Goal: Information Seeking & Learning: Compare options

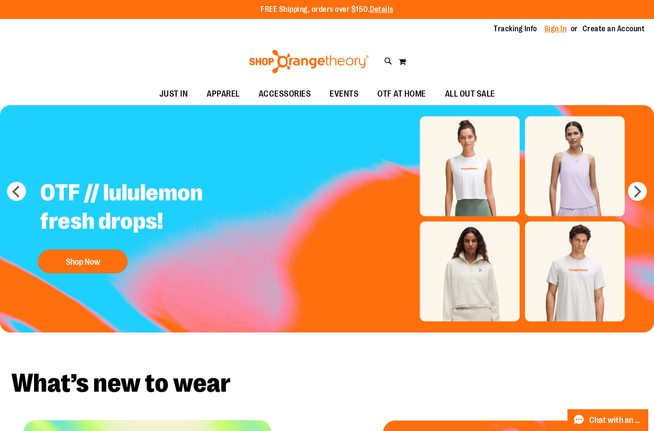
type input "**********"
click at [548, 29] on link "Sign In" at bounding box center [556, 29] width 23 height 10
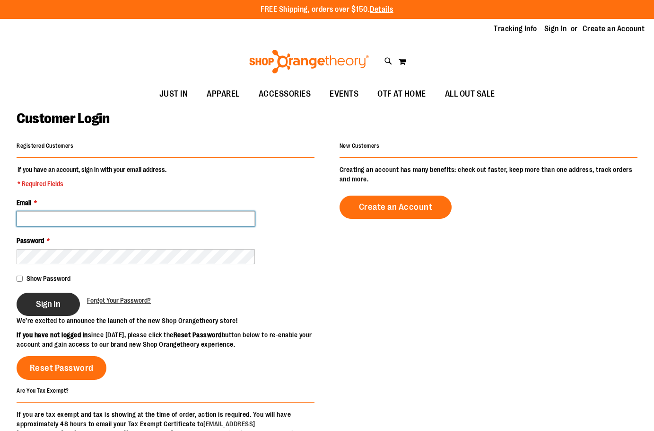
type input "**********"
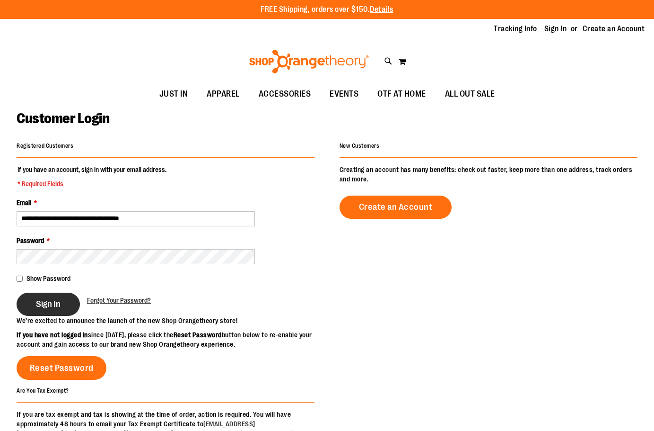
type input "**********"
click at [49, 302] on span "Sign In" at bounding box center [48, 304] width 25 height 10
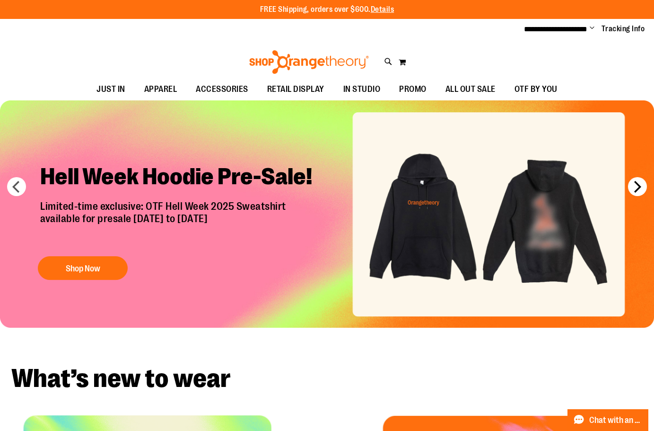
type input "**********"
click at [637, 183] on button "next" at bounding box center [637, 186] width 19 height 19
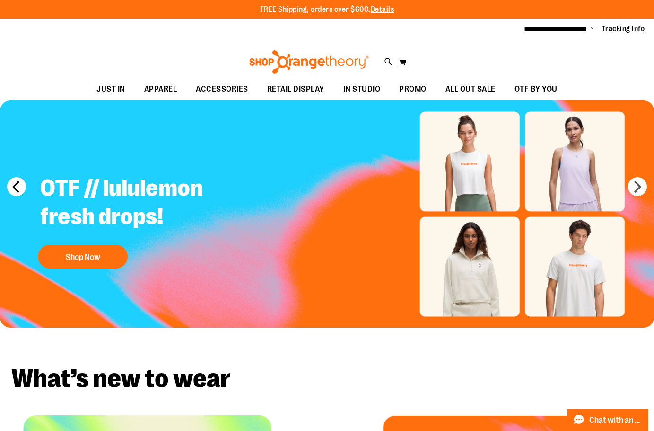
click at [17, 180] on button "prev" at bounding box center [16, 186] width 19 height 19
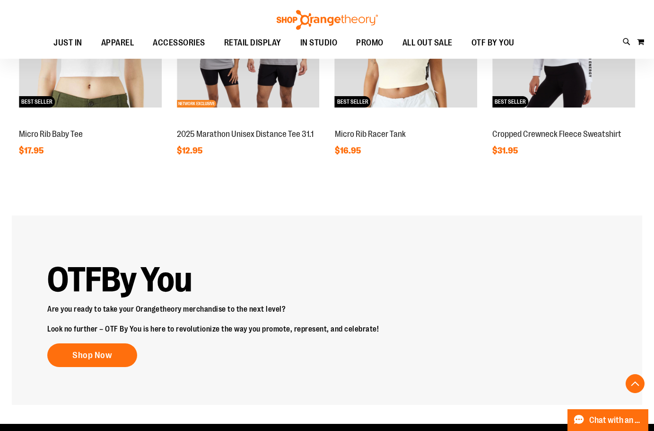
scroll to position [851, 0]
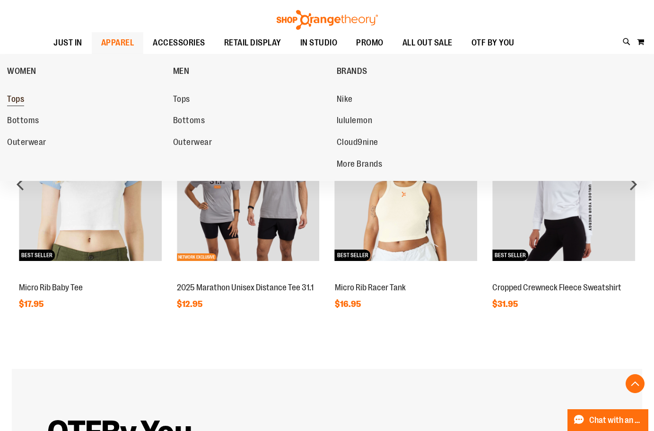
click at [18, 96] on span "Tops" at bounding box center [15, 100] width 17 height 12
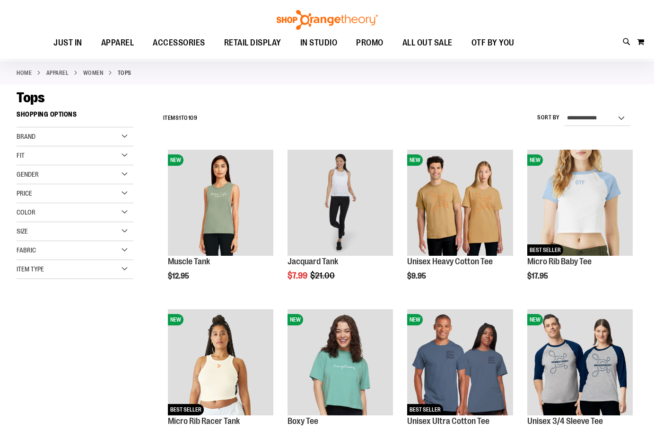
scroll to position [141, 0]
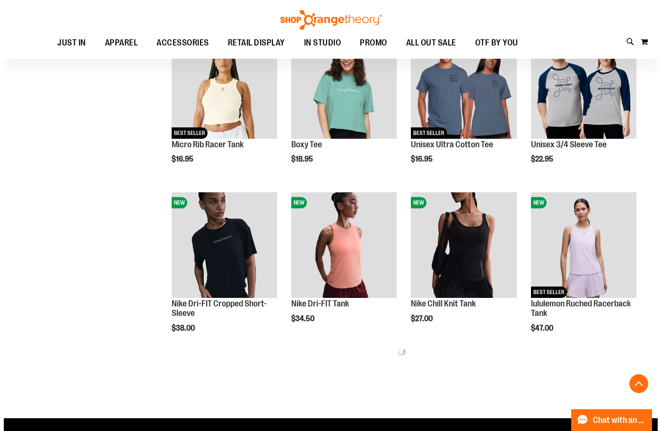
scroll to position [331, 0]
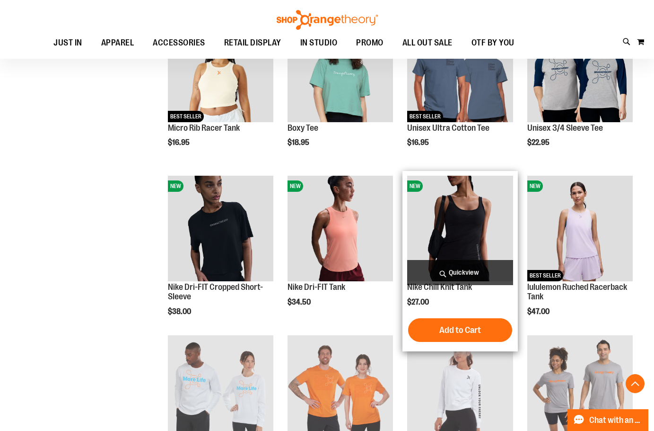
type input "**********"
click at [455, 273] on span "Quickview" at bounding box center [459, 272] width 105 height 25
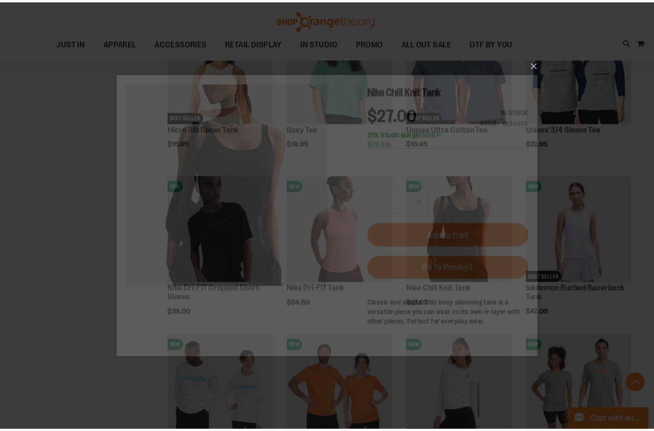
scroll to position [0, 0]
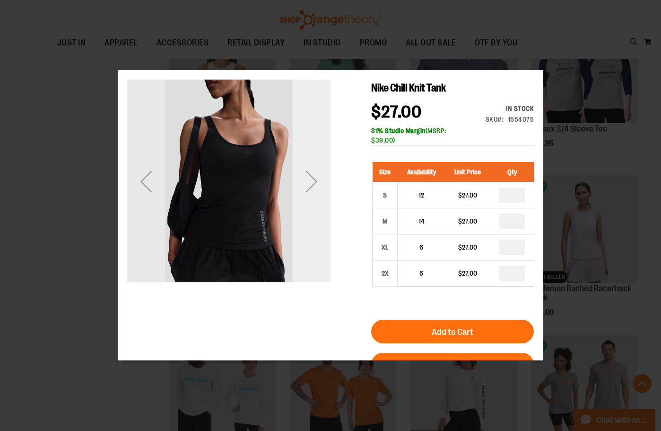
click at [304, 230] on div "Next" at bounding box center [312, 180] width 38 height 203
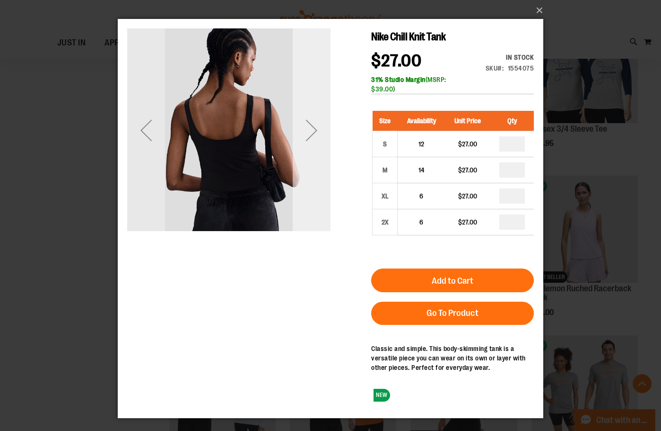
click at [305, 133] on div "Next" at bounding box center [312, 130] width 38 height 38
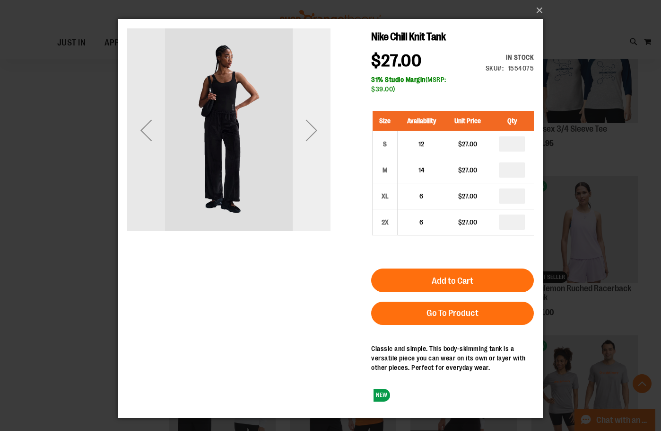
click at [310, 123] on div "Next" at bounding box center [312, 130] width 38 height 38
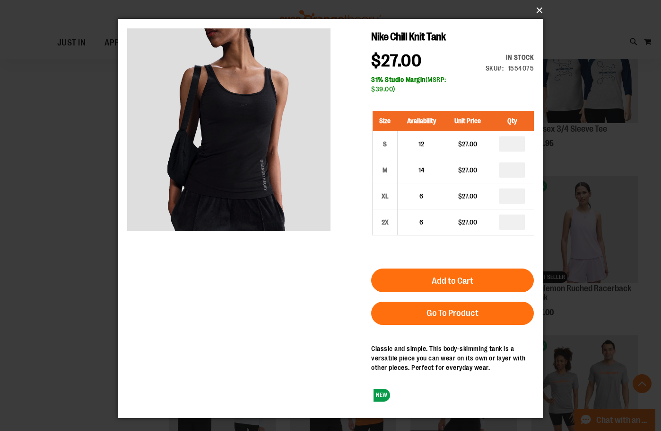
click at [537, 8] on button "×" at bounding box center [334, 10] width 426 height 21
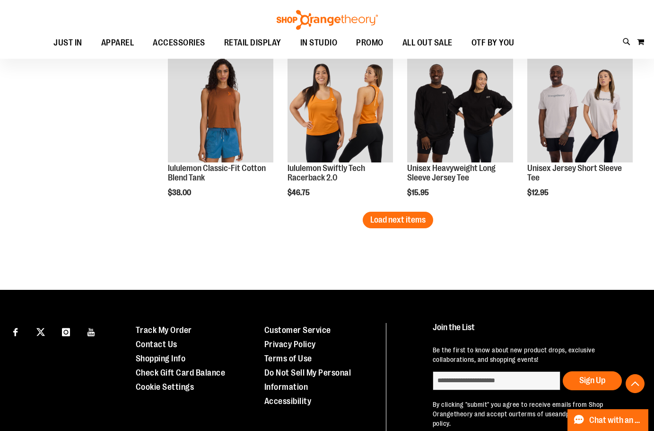
scroll to position [1419, 0]
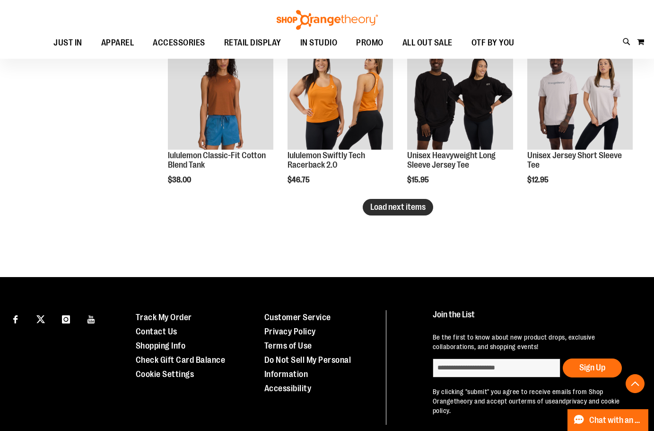
click at [390, 209] on span "Load next items" at bounding box center [397, 206] width 55 height 9
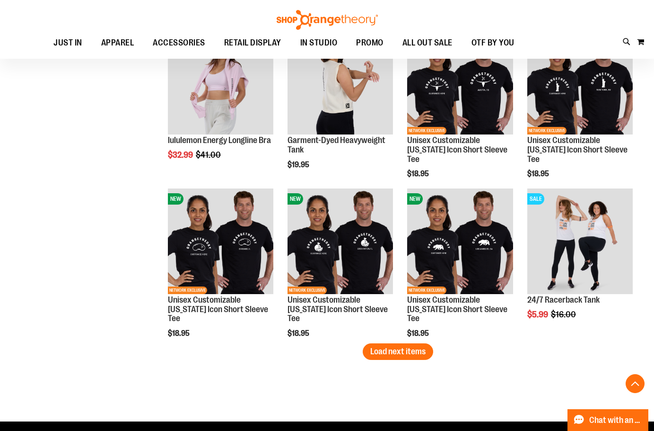
scroll to position [1797, 0]
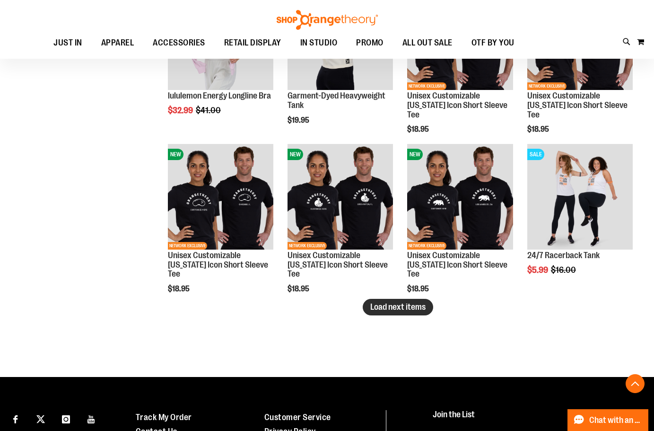
click at [378, 312] on button "Load next items" at bounding box center [398, 307] width 70 height 17
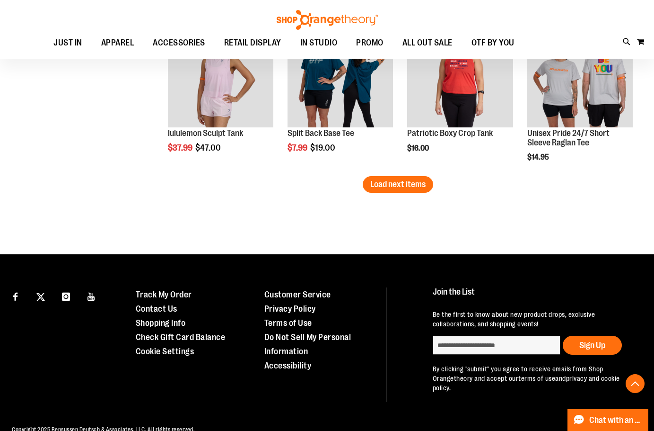
scroll to position [2417, 0]
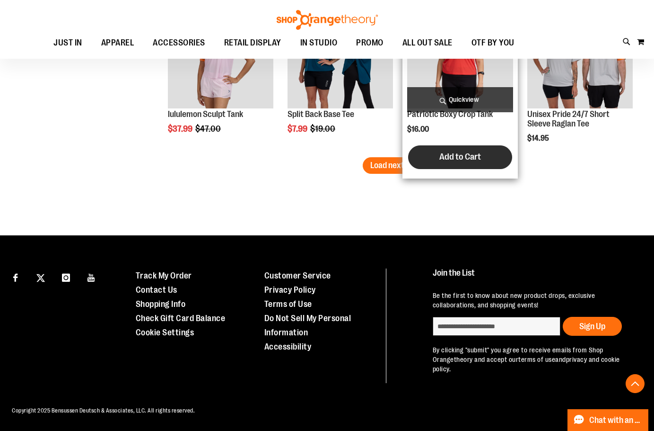
click at [413, 164] on span "Load next items" at bounding box center [397, 164] width 55 height 9
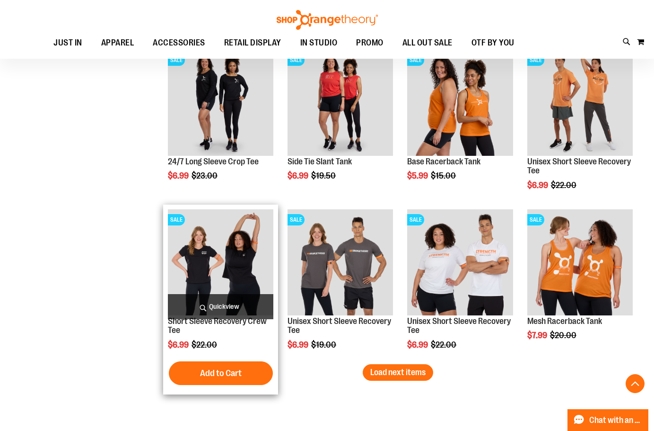
scroll to position [2700, 0]
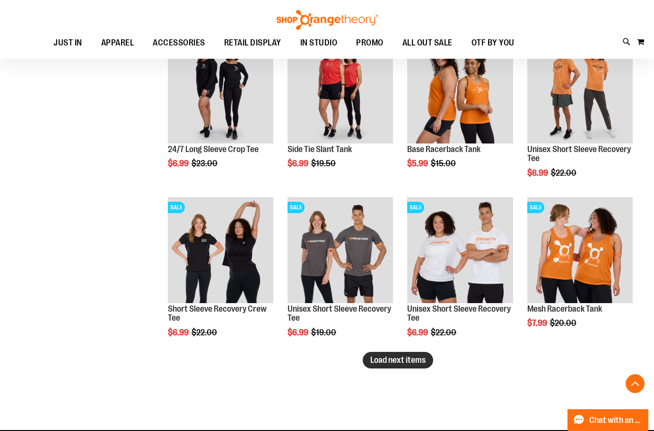
click at [381, 358] on span "Load next items" at bounding box center [397, 359] width 55 height 9
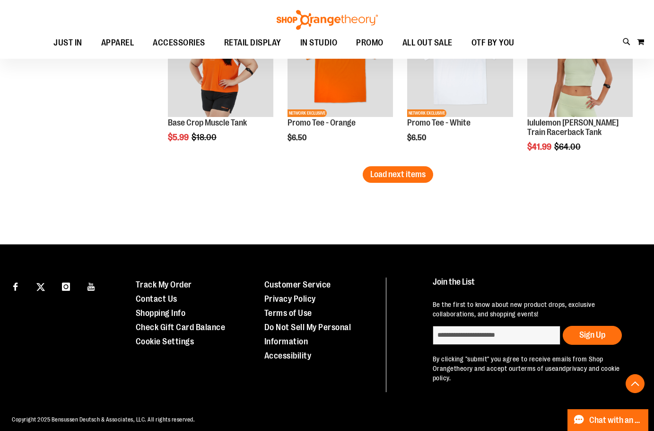
scroll to position [3373, 0]
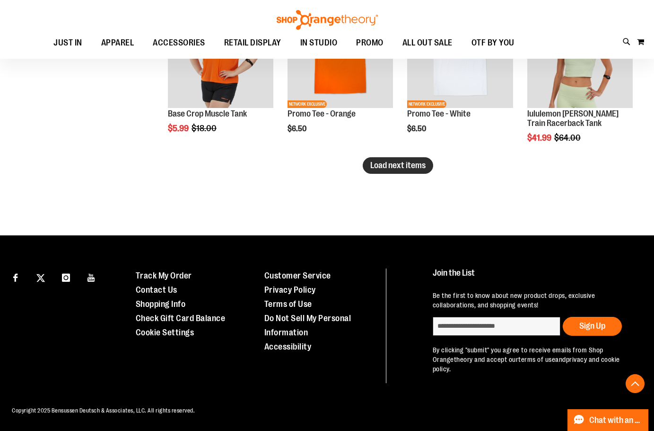
click at [380, 169] on span "Load next items" at bounding box center [397, 164] width 55 height 9
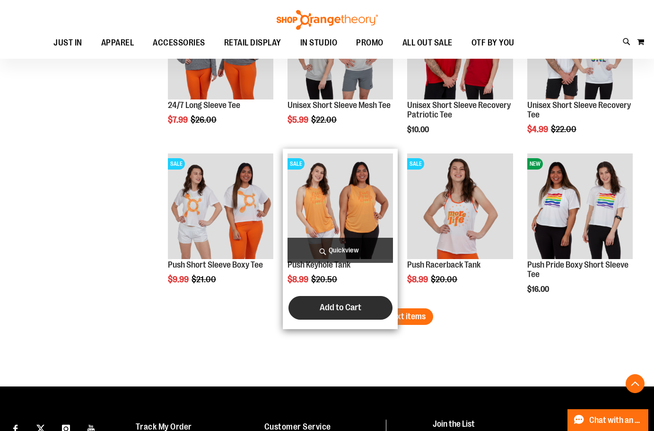
scroll to position [3704, 0]
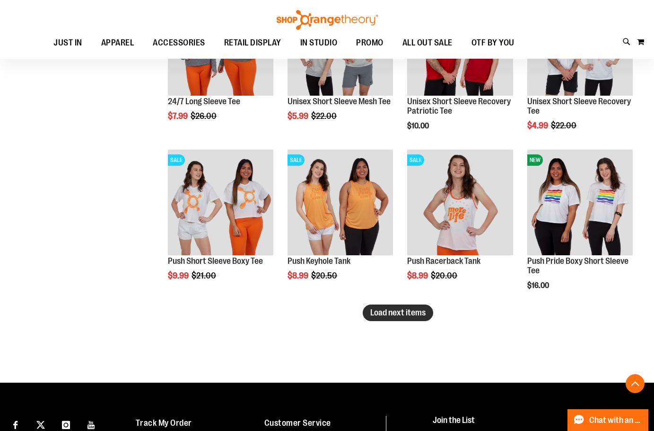
click at [396, 315] on span "Load next items" at bounding box center [397, 312] width 55 height 9
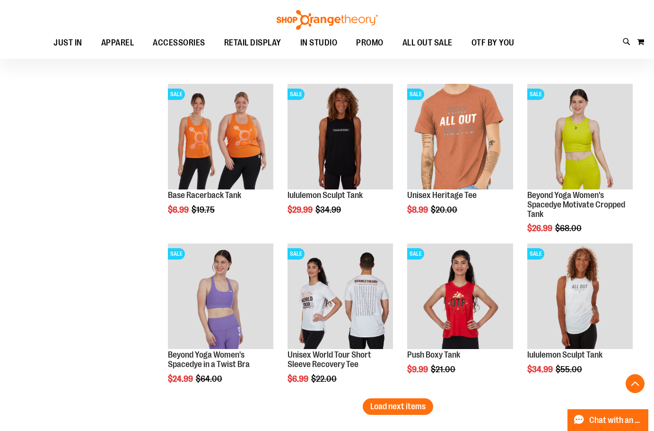
scroll to position [4177, 0]
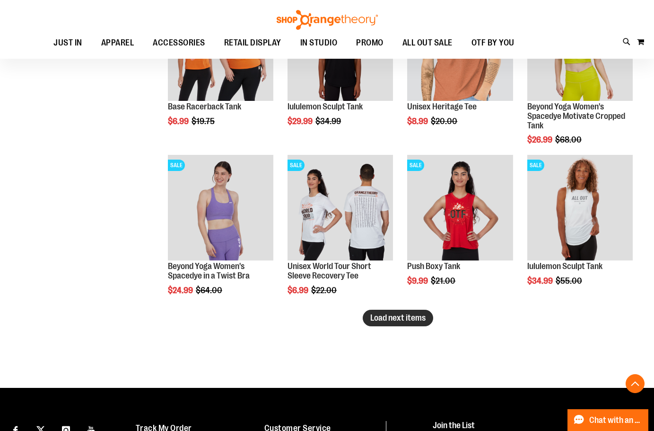
click at [397, 322] on span "Load next items" at bounding box center [397, 317] width 55 height 9
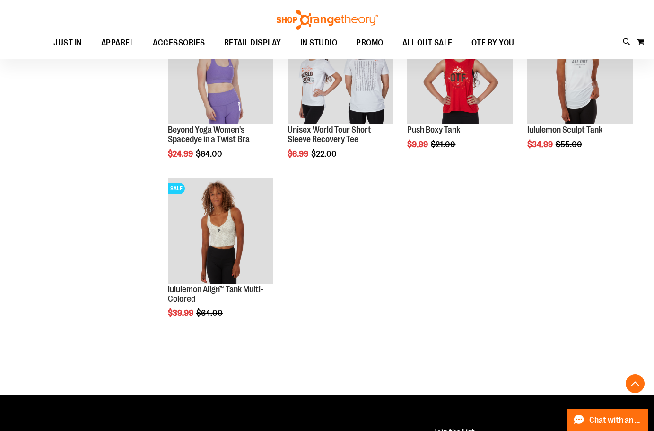
scroll to position [4319, 0]
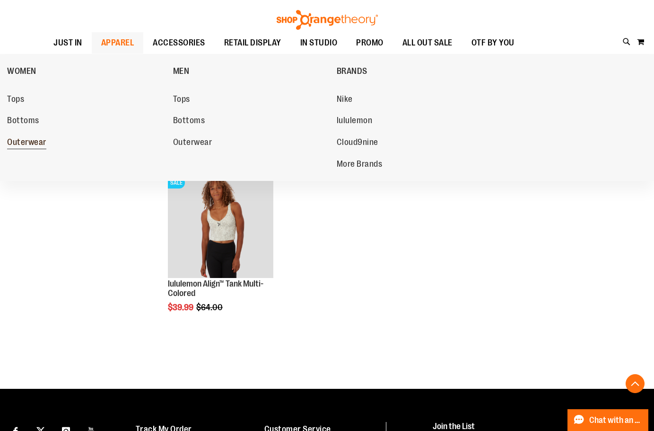
click at [31, 141] on span "Outerwear" at bounding box center [26, 143] width 39 height 12
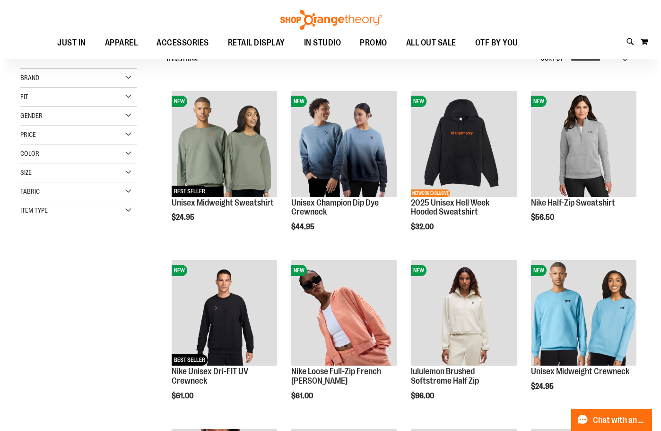
scroll to position [189, 0]
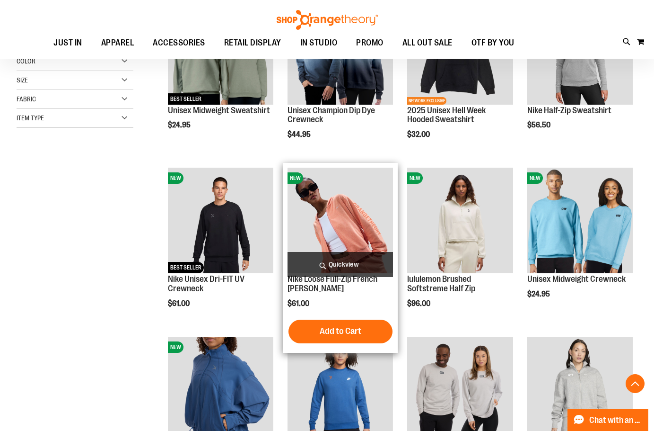
type input "**********"
click at [340, 263] on span "Quickview" at bounding box center [340, 264] width 105 height 25
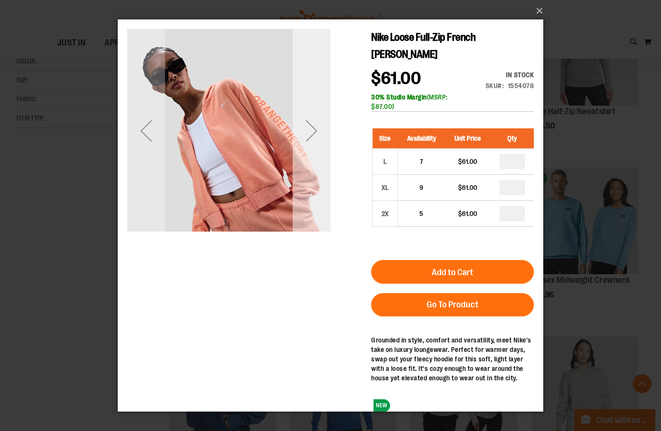
click at [321, 149] on div "Next" at bounding box center [312, 129] width 38 height 203
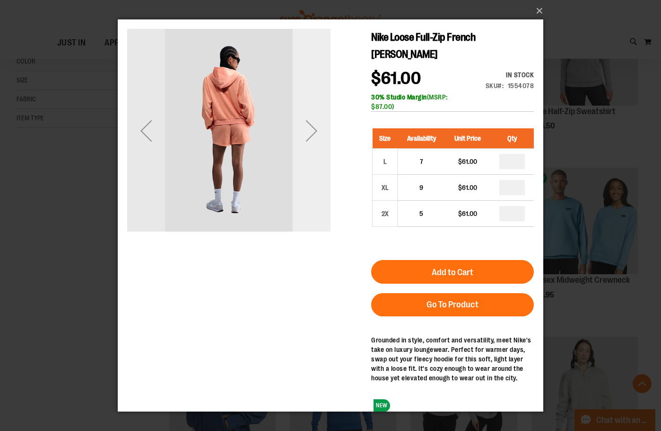
click at [313, 117] on div "Next" at bounding box center [312, 130] width 38 height 38
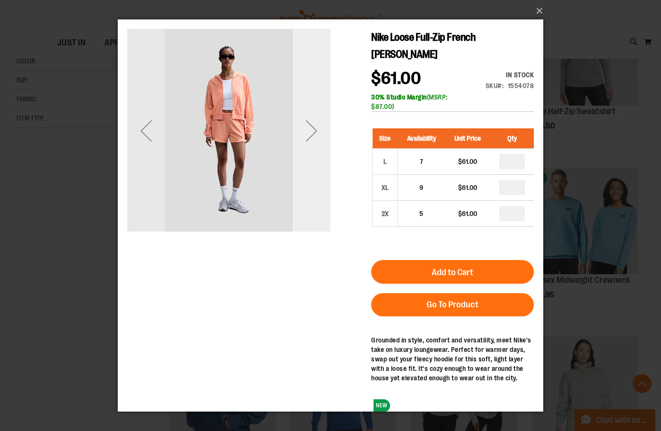
click at [312, 117] on div "Next" at bounding box center [312, 130] width 38 height 38
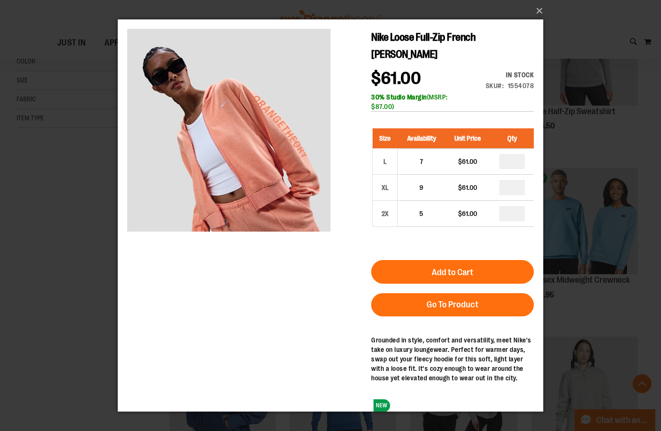
click at [13, 203] on div "×" at bounding box center [330, 215] width 661 height 431
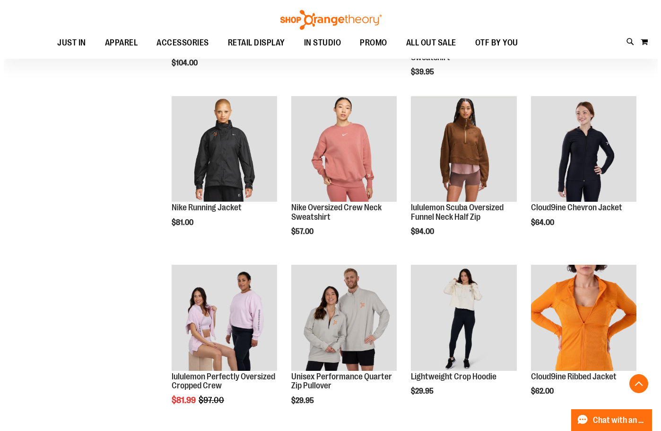
scroll to position [615, 0]
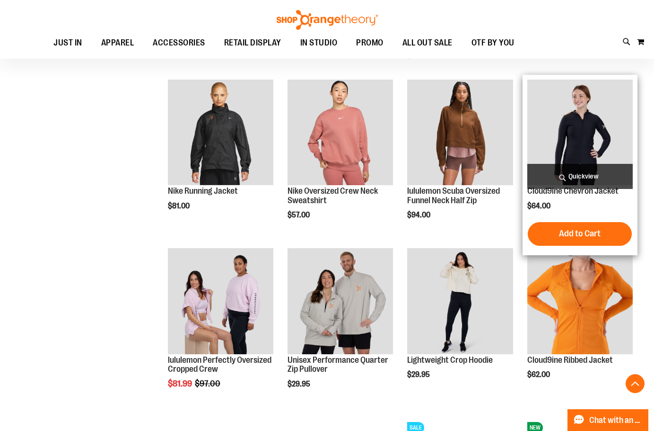
click at [595, 182] on span "Quickview" at bounding box center [579, 176] width 105 height 25
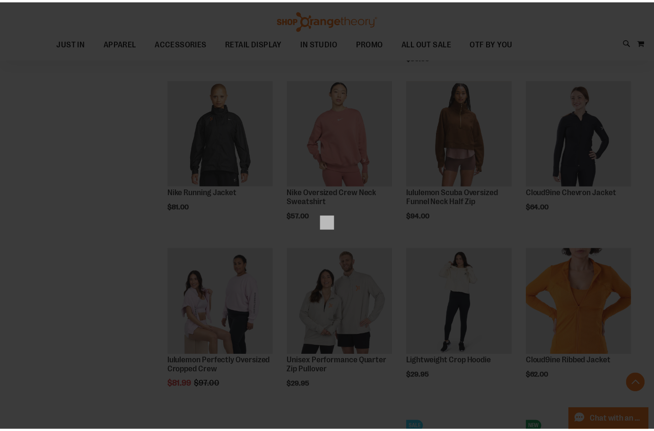
scroll to position [0, 0]
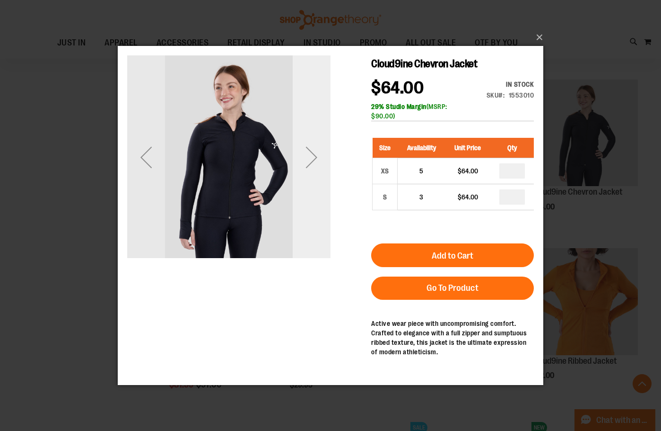
click at [297, 158] on div "Next" at bounding box center [312, 157] width 38 height 38
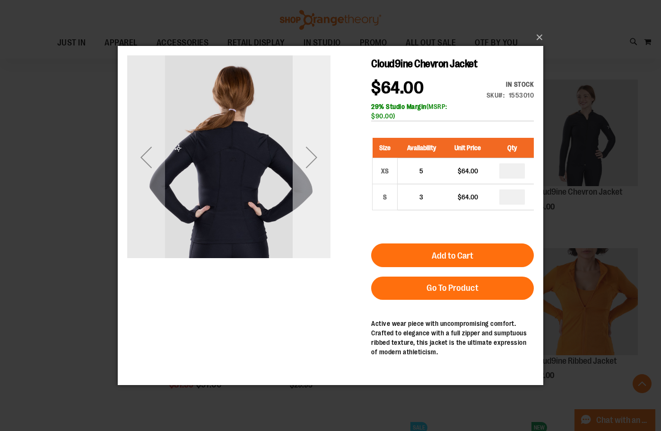
click at [304, 146] on div "Next" at bounding box center [312, 157] width 38 height 38
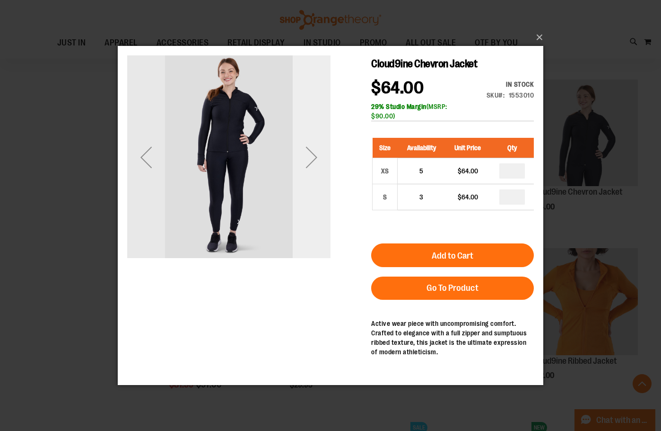
click at [304, 146] on div "Next" at bounding box center [312, 157] width 38 height 38
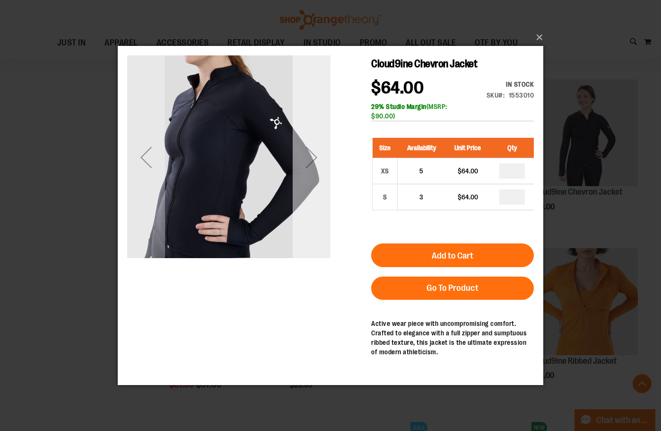
click at [304, 147] on div "Next" at bounding box center [312, 157] width 38 height 38
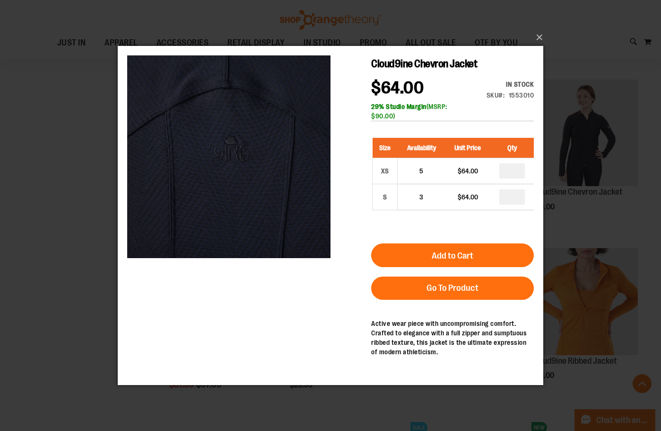
click at [57, 206] on div "×" at bounding box center [330, 215] width 661 height 431
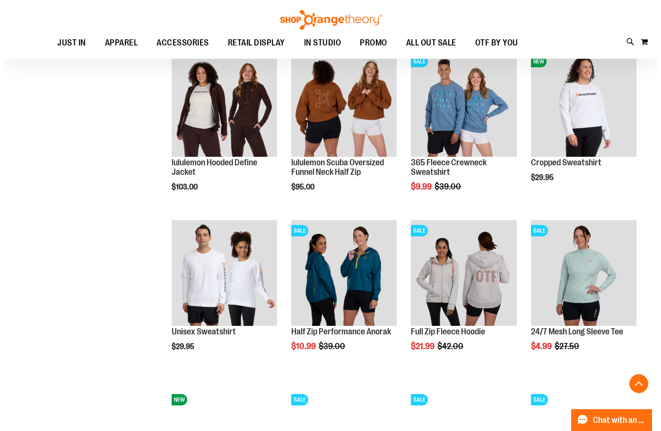
scroll to position [993, 0]
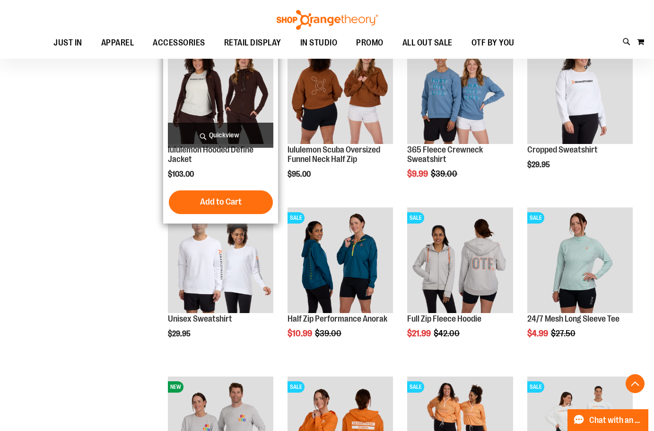
click at [230, 133] on span "Quickview" at bounding box center [220, 135] width 105 height 25
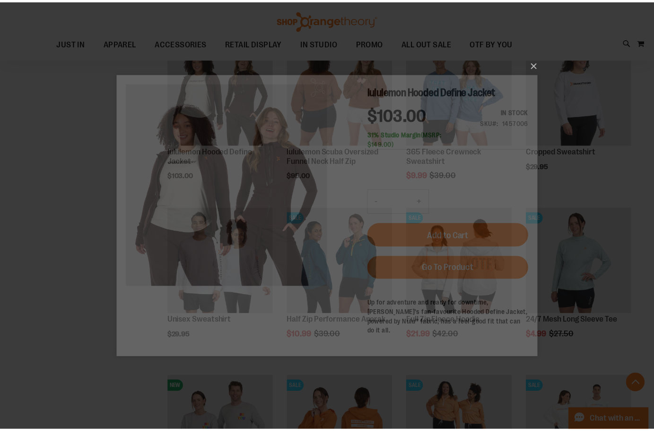
scroll to position [0, 0]
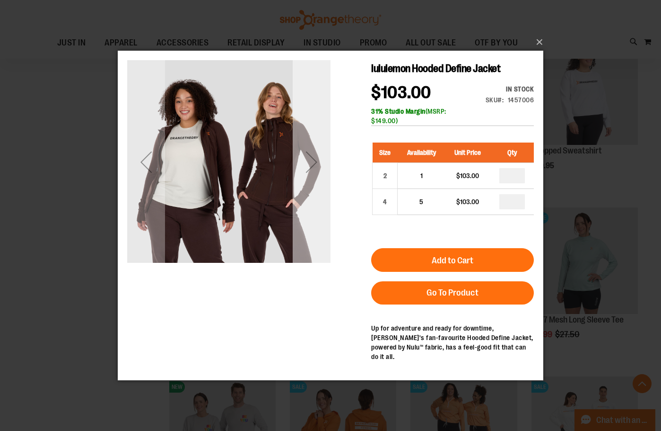
click at [317, 167] on div "Next" at bounding box center [312, 162] width 38 height 38
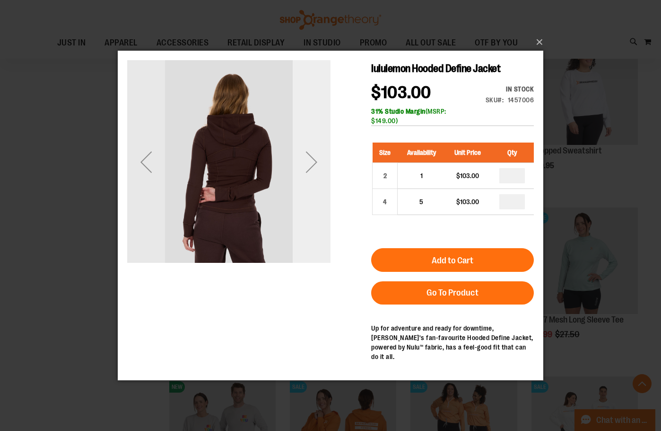
click at [317, 167] on div "Next" at bounding box center [312, 162] width 38 height 38
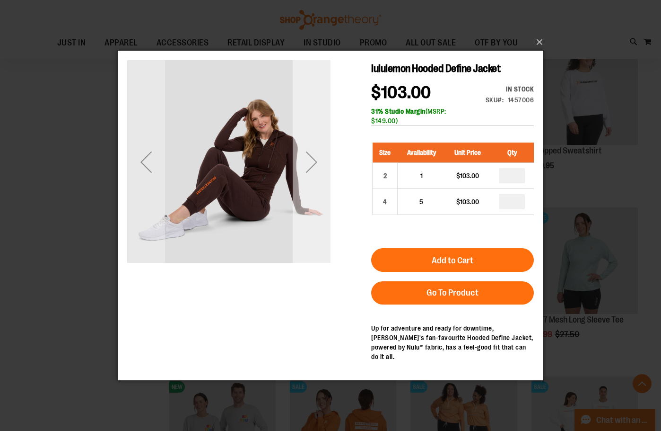
click at [308, 171] on div "Next" at bounding box center [312, 162] width 38 height 38
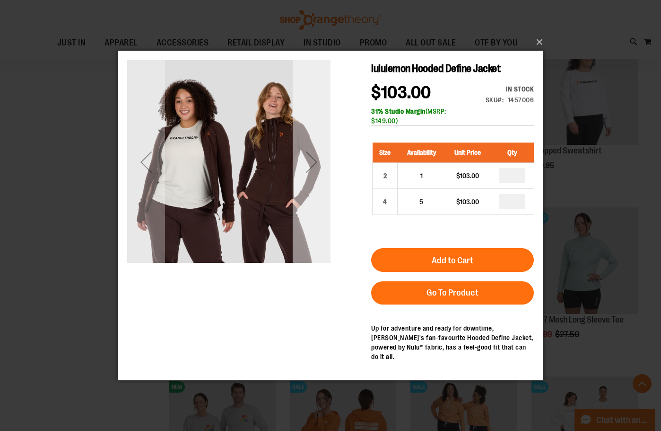
click at [308, 171] on div "Next" at bounding box center [312, 162] width 38 height 38
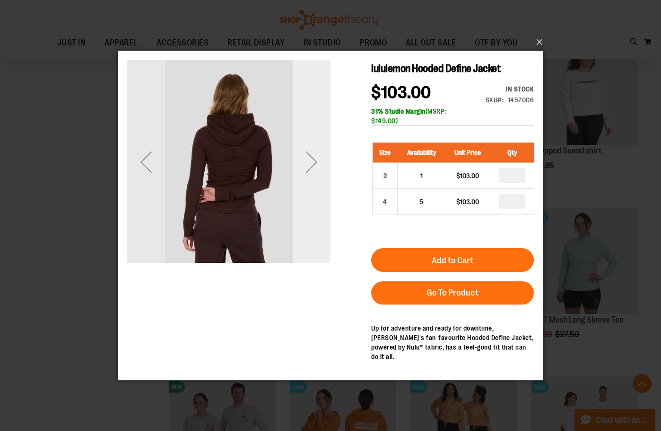
click at [308, 171] on div "Next" at bounding box center [312, 162] width 38 height 38
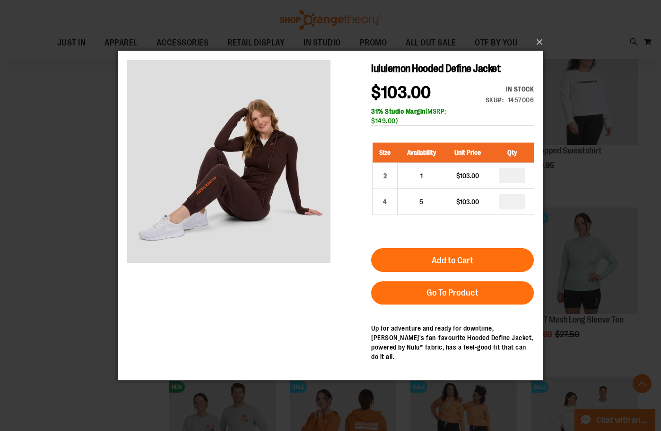
click at [50, 207] on div "×" at bounding box center [330, 215] width 661 height 431
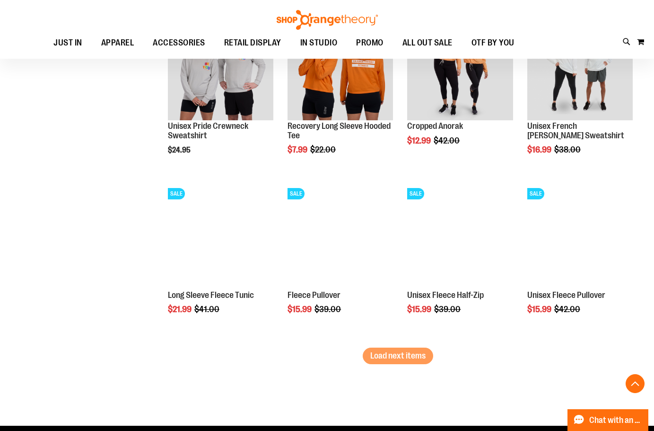
scroll to position [1371, 0]
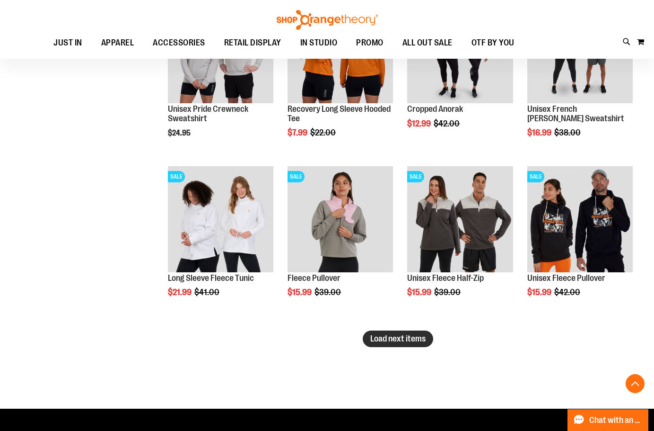
click at [409, 340] on span "Load next items" at bounding box center [397, 338] width 55 height 9
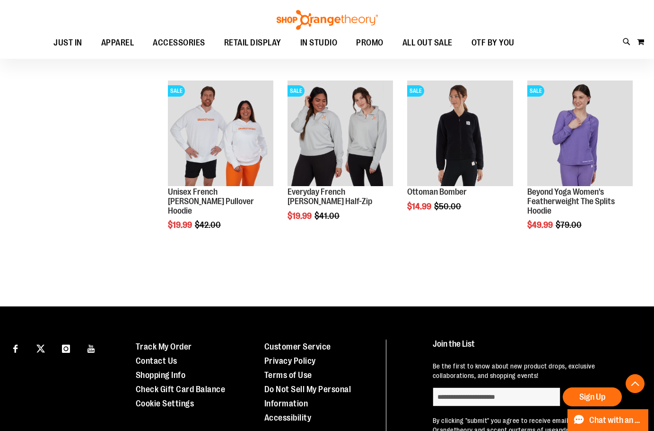
scroll to position [1797, 0]
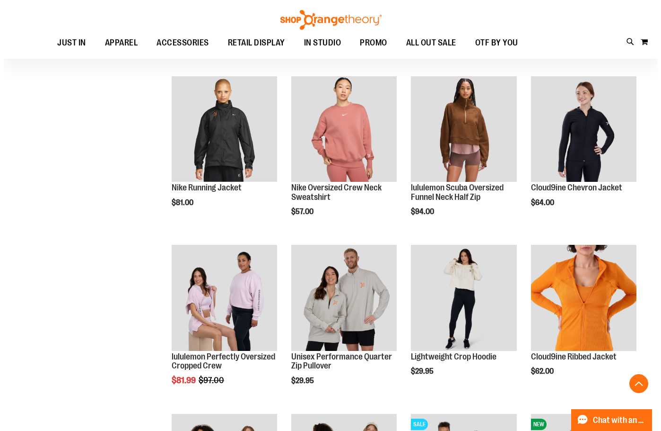
scroll to position [615, 0]
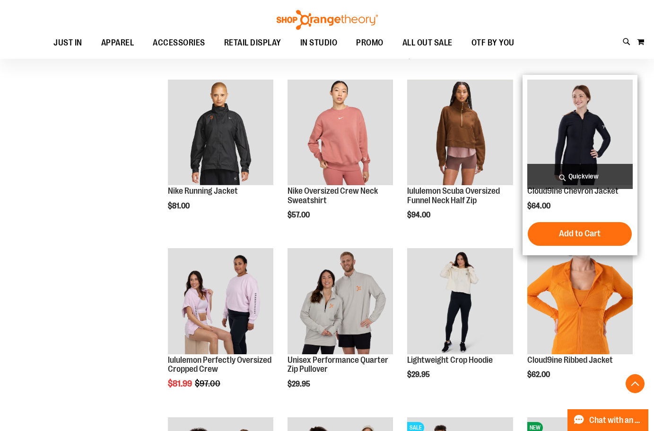
click at [607, 173] on span "Quickview" at bounding box center [579, 176] width 105 height 25
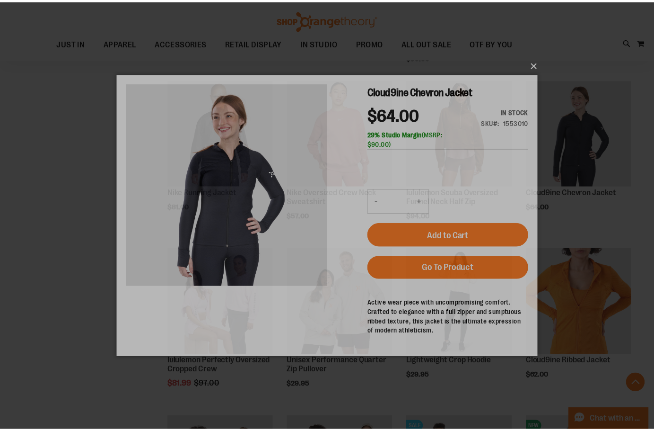
scroll to position [0, 0]
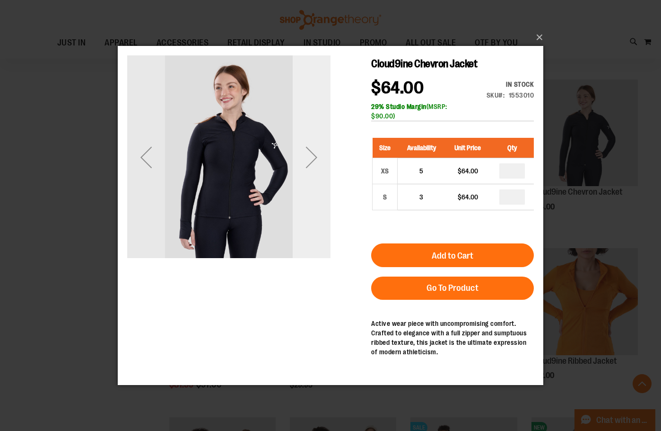
click at [311, 147] on div "Next" at bounding box center [312, 157] width 38 height 38
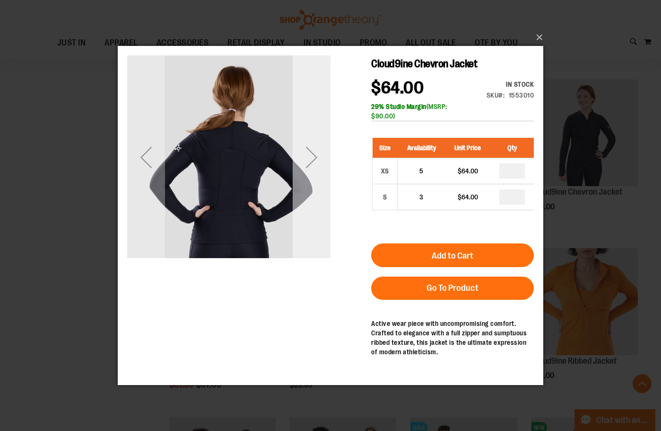
click at [311, 149] on div "Next" at bounding box center [312, 157] width 38 height 38
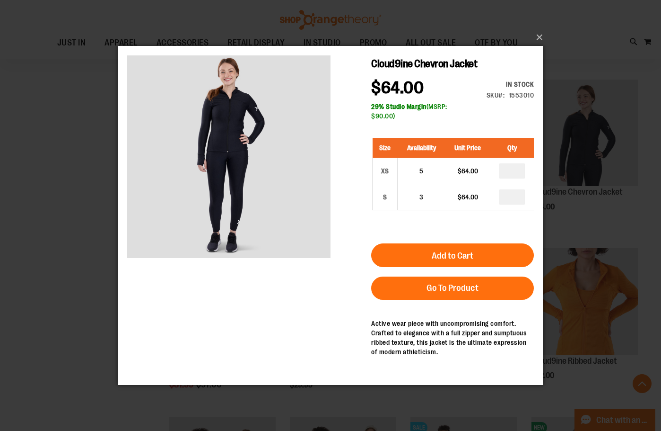
click at [332, 141] on div "Cloud9ine Chevron Jacket $64.00 In stock Only %1 left SKU 1553010 29% Studio Ma…" at bounding box center [330, 126] width 407 height 142
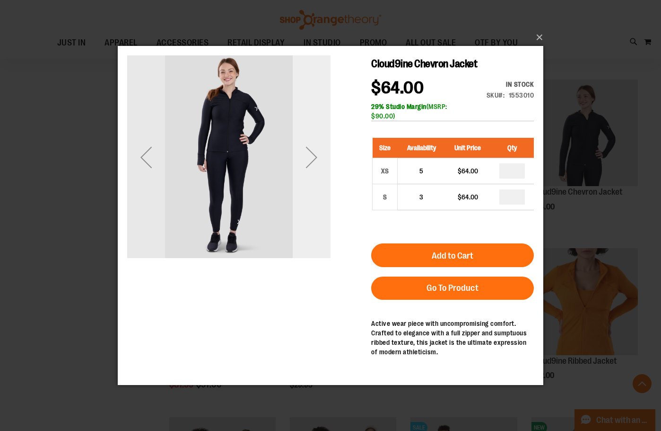
click at [322, 162] on div "Next" at bounding box center [312, 157] width 38 height 38
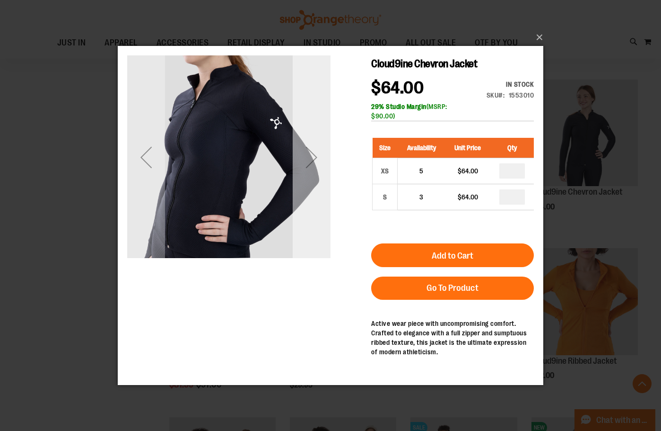
click at [312, 157] on div "Next" at bounding box center [312, 157] width 38 height 38
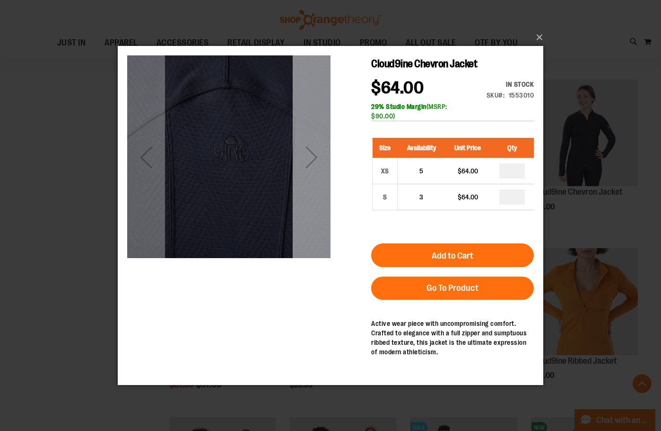
click at [312, 157] on div "Next" at bounding box center [312, 157] width 38 height 38
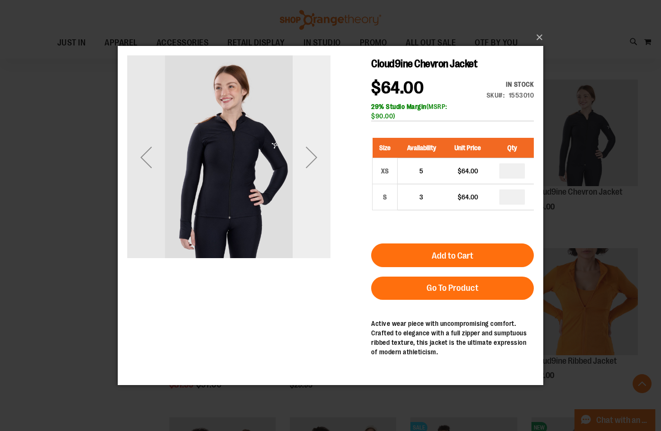
click at [312, 157] on div "Next" at bounding box center [312, 157] width 38 height 38
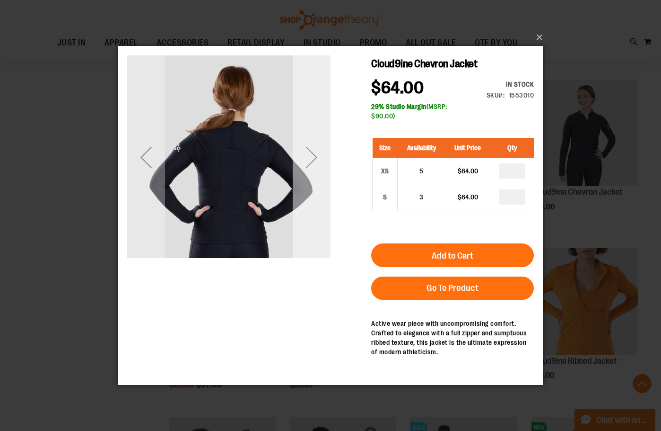
click at [312, 157] on div "Next" at bounding box center [312, 157] width 38 height 38
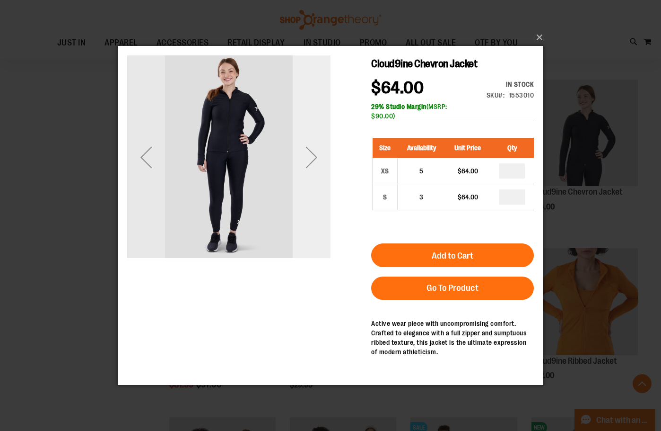
click at [310, 157] on div "Next" at bounding box center [312, 157] width 38 height 38
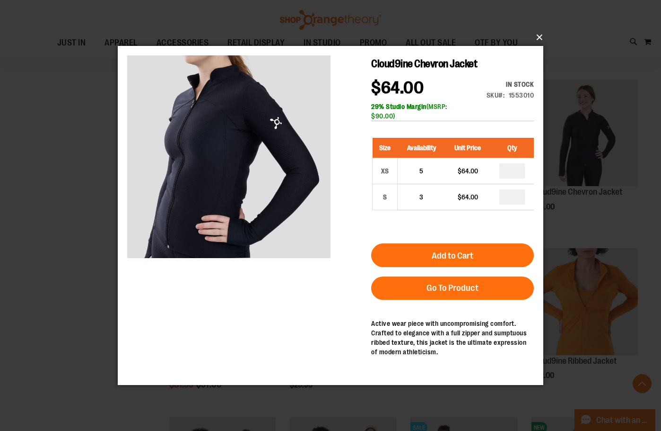
click at [542, 38] on button "×" at bounding box center [334, 37] width 426 height 21
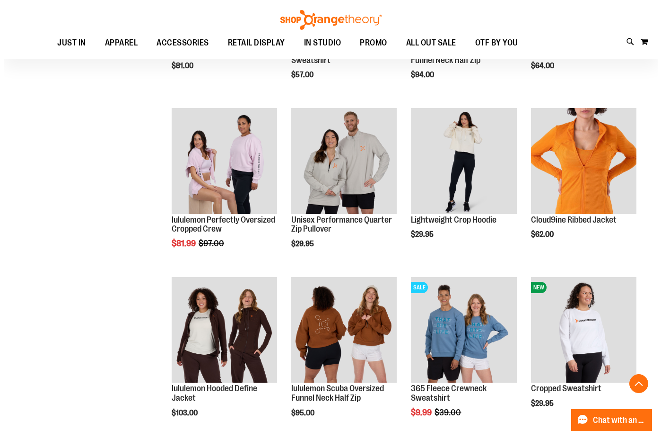
scroll to position [804, 0]
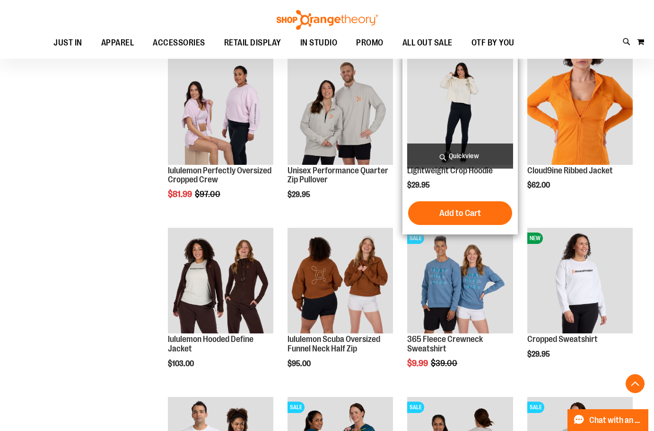
click at [474, 157] on span "Quickview" at bounding box center [459, 155] width 105 height 25
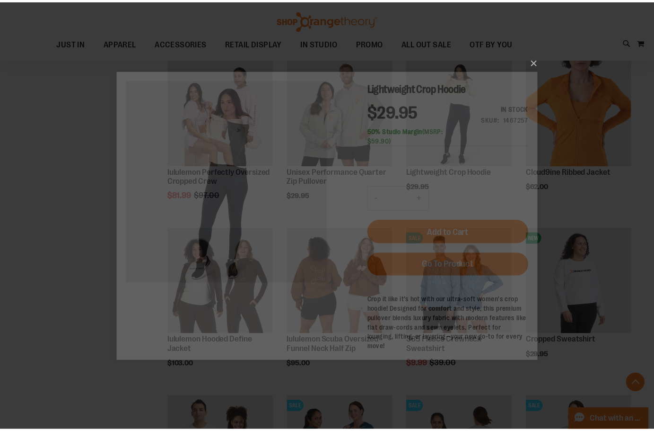
scroll to position [0, 0]
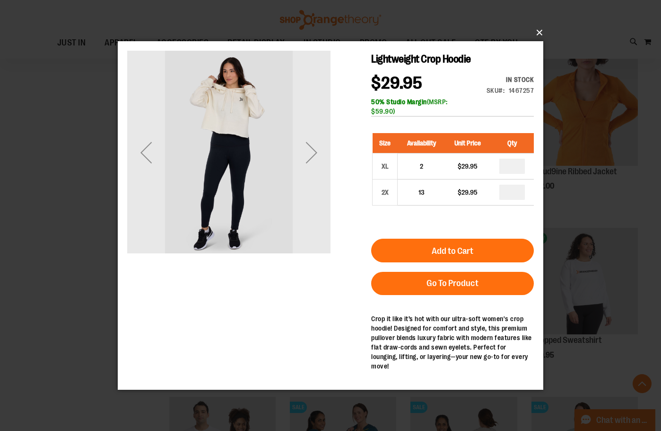
click at [536, 30] on button "×" at bounding box center [334, 32] width 426 height 21
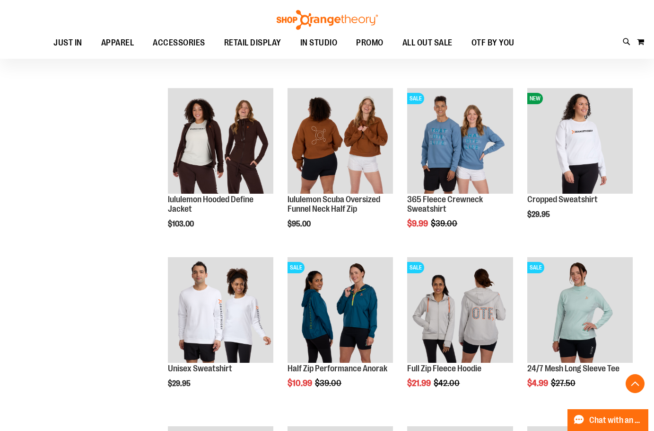
scroll to position [993, 0]
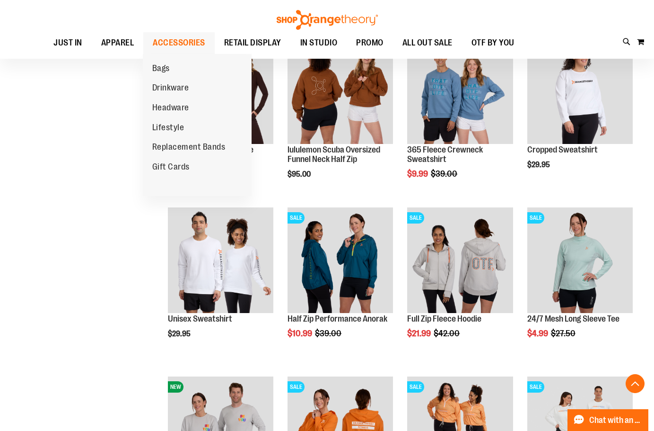
click at [174, 41] on span "ACCESSORIES" at bounding box center [179, 42] width 53 height 21
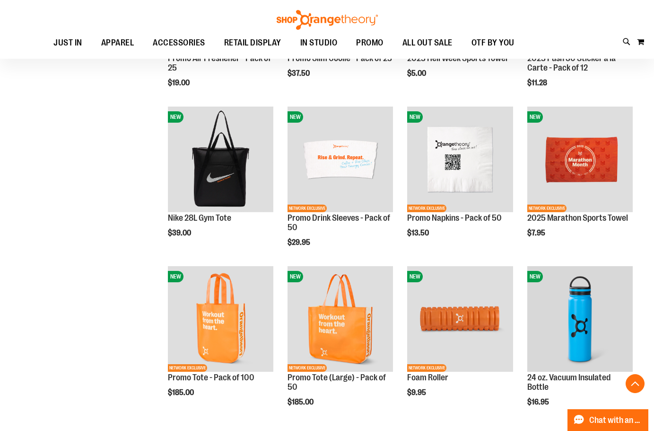
scroll to position [567, 0]
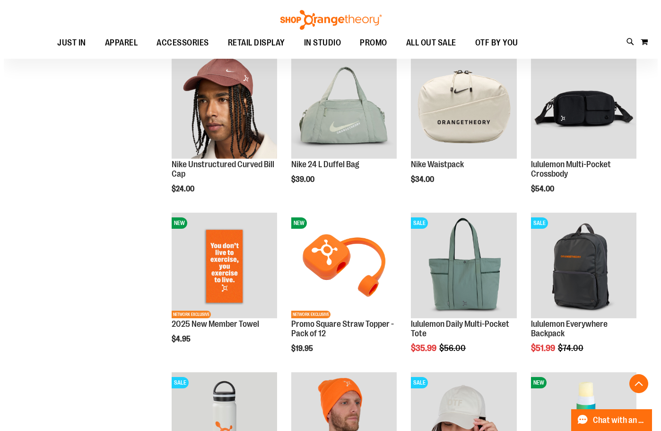
scroll to position [946, 0]
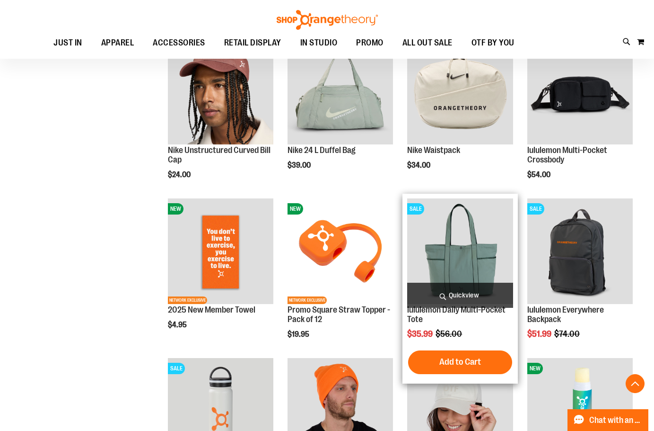
type input "**********"
click at [480, 299] on span "Quickview" at bounding box center [459, 294] width 105 height 25
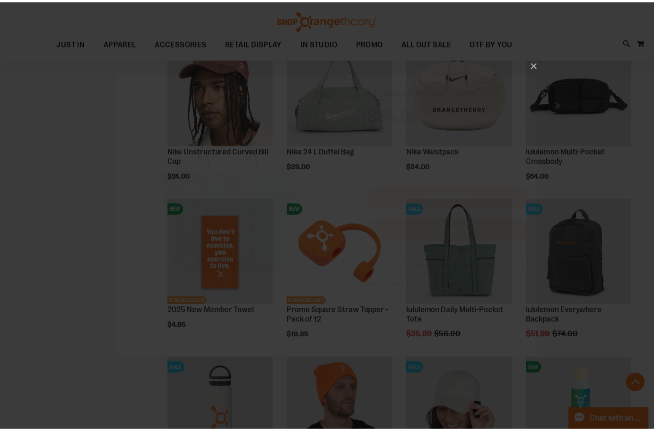
scroll to position [0, 0]
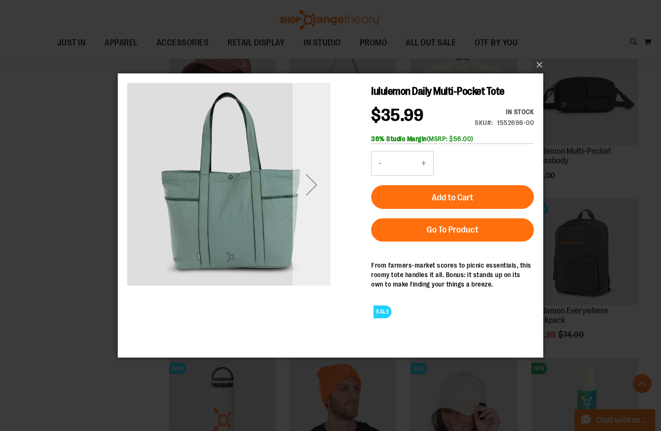
click at [299, 180] on div "Next" at bounding box center [312, 185] width 38 height 38
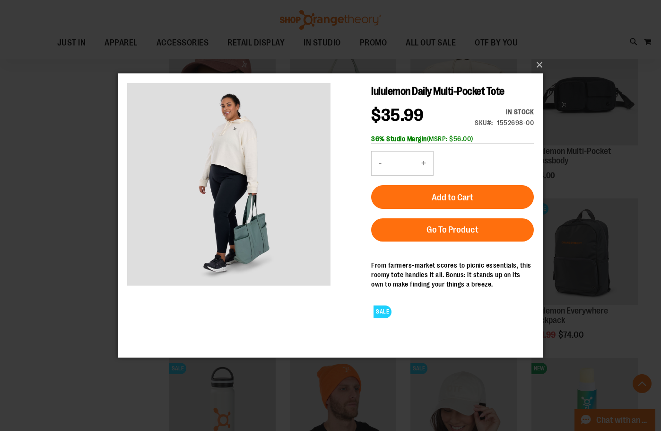
click at [60, 299] on div "×" at bounding box center [330, 215] width 661 height 431
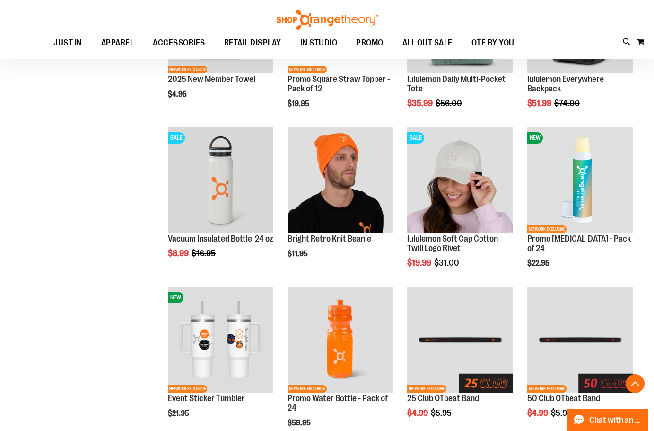
scroll to position [1277, 0]
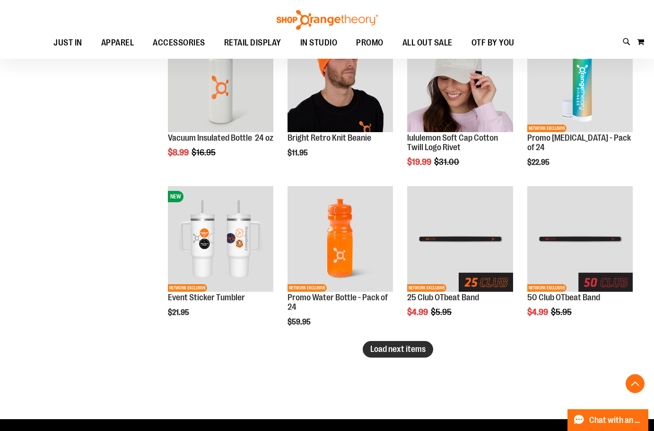
click at [401, 355] on button "Load next items" at bounding box center [398, 349] width 70 height 17
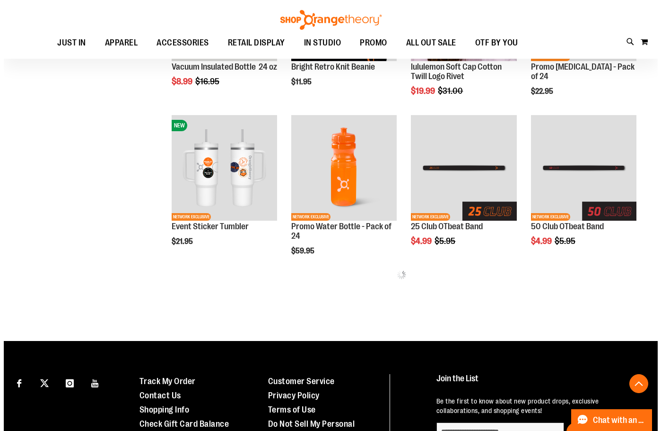
scroll to position [1371, 0]
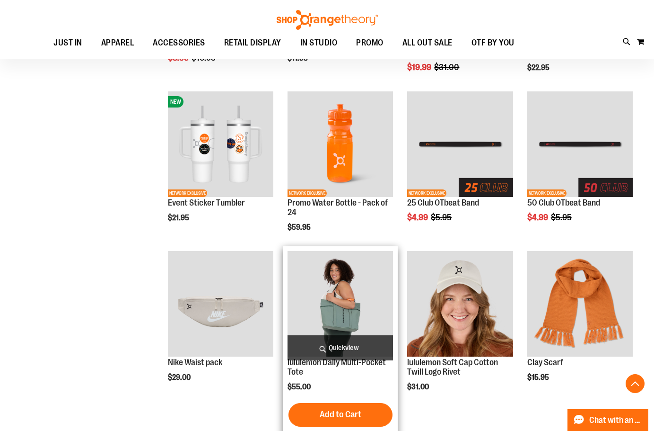
click at [359, 344] on span "Quickview" at bounding box center [340, 347] width 105 height 25
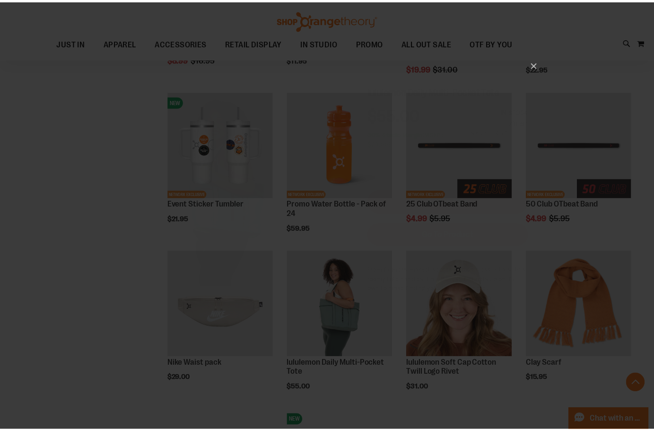
scroll to position [0, 0]
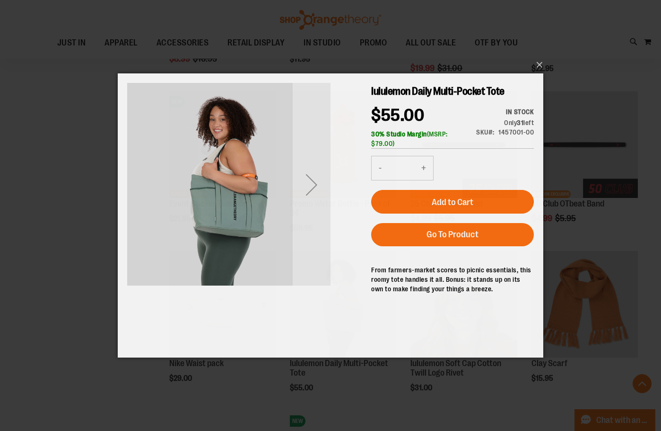
click at [299, 191] on div "Next" at bounding box center [312, 185] width 38 height 38
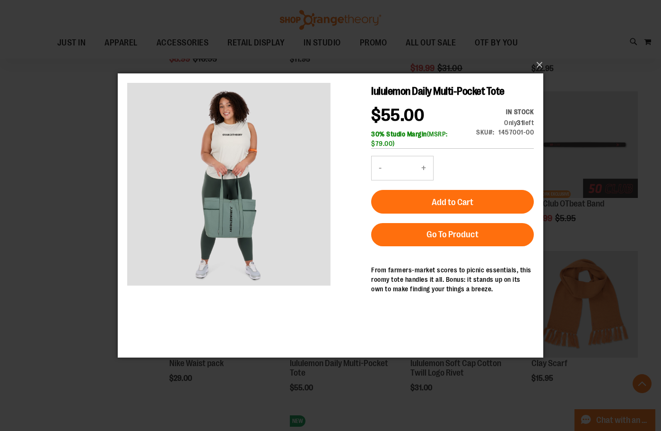
click at [121, 234] on main "lululemon Daily Multi-Pocket Tote $55.00 In stock Only 31 left SKU 1457001-00 3…" at bounding box center [331, 215] width 426 height 284
click at [103, 278] on div "×" at bounding box center [330, 215] width 661 height 431
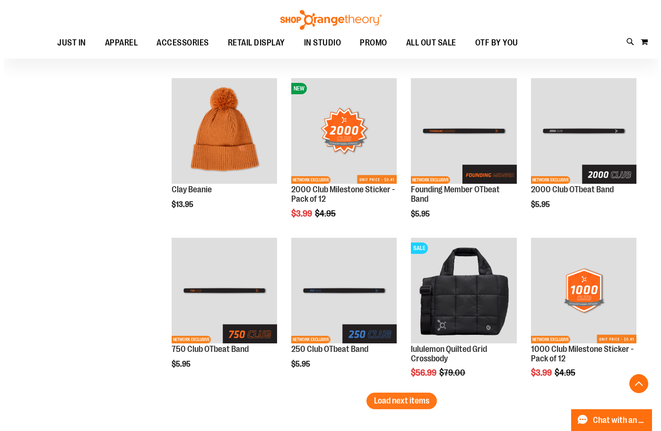
scroll to position [1750, 0]
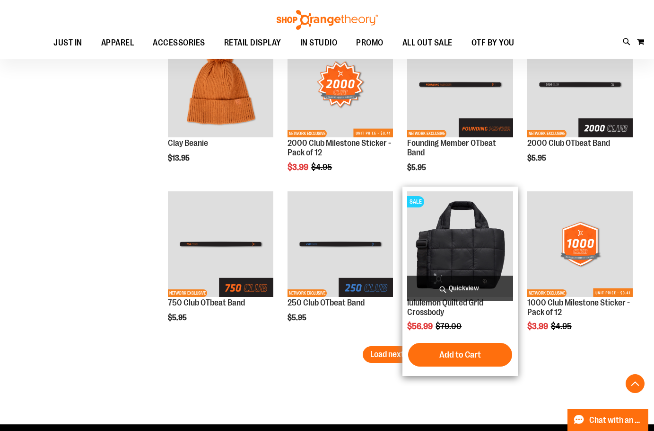
click at [477, 291] on span "Quickview" at bounding box center [459, 287] width 105 height 25
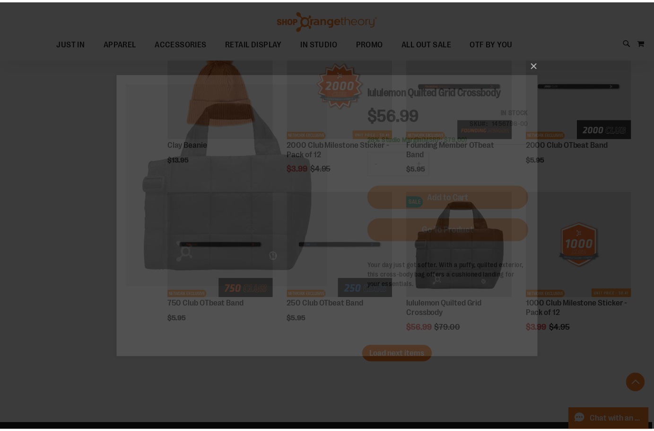
scroll to position [0, 0]
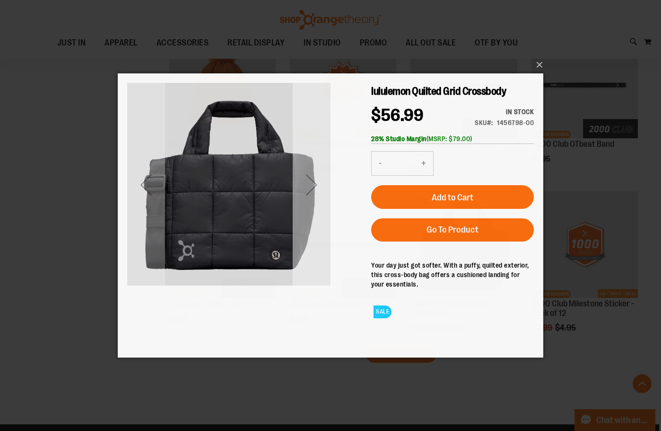
click at [307, 184] on div "Next" at bounding box center [312, 185] width 38 height 38
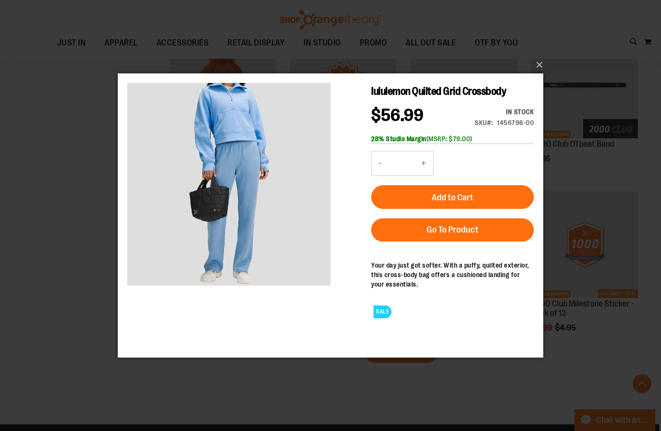
click at [60, 227] on div "×" at bounding box center [330, 215] width 661 height 431
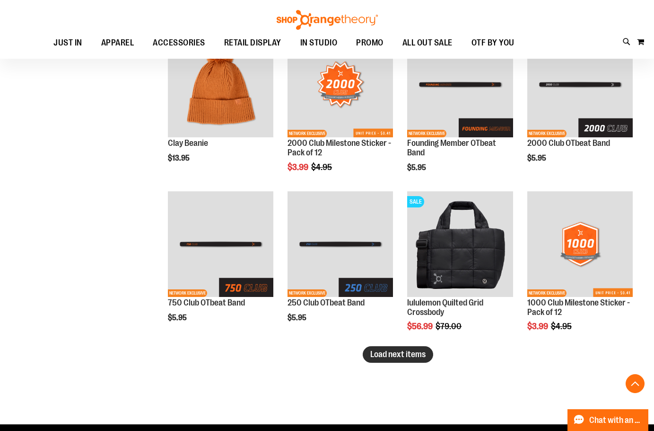
click at [414, 355] on span "Load next items" at bounding box center [397, 353] width 55 height 9
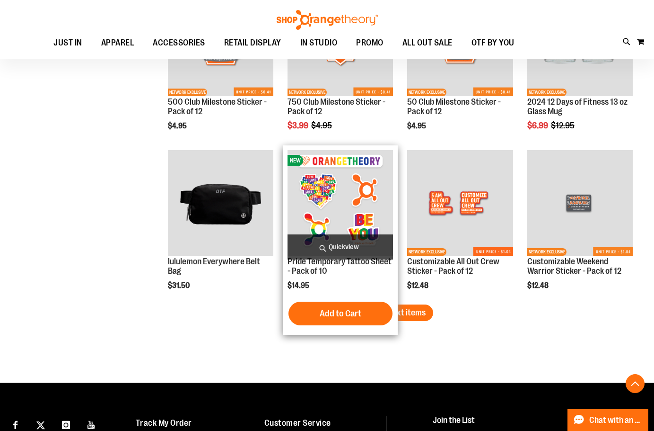
scroll to position [2270, 0]
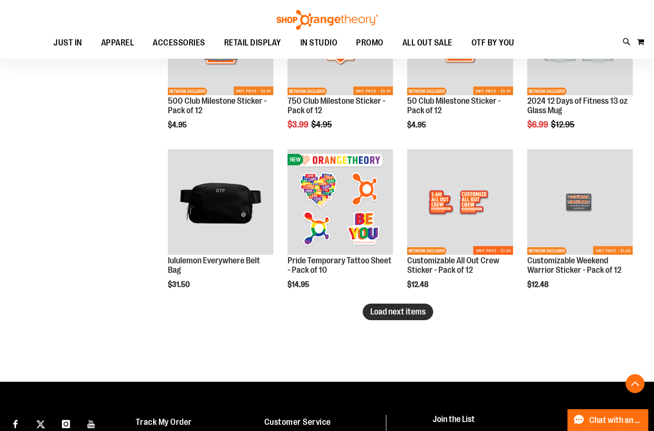
click at [430, 313] on button "Load next items" at bounding box center [398, 311] width 70 height 17
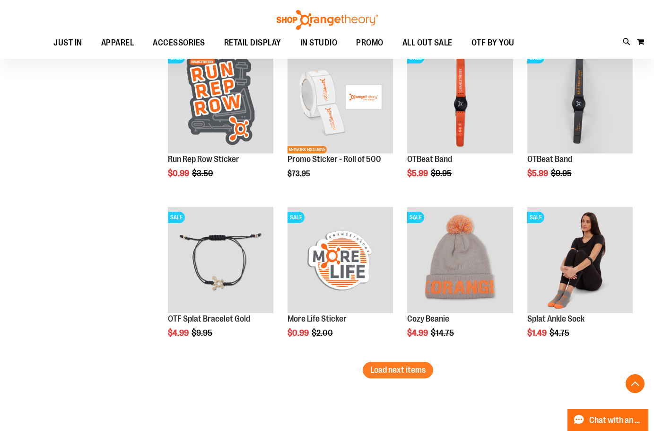
scroll to position [2696, 0]
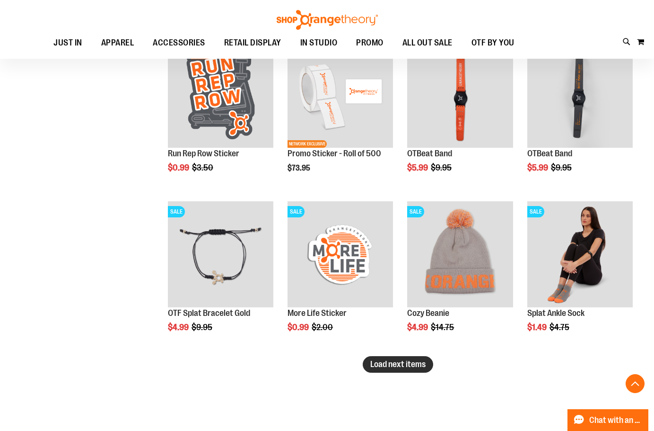
click at [405, 367] on span "Load next items" at bounding box center [397, 363] width 55 height 9
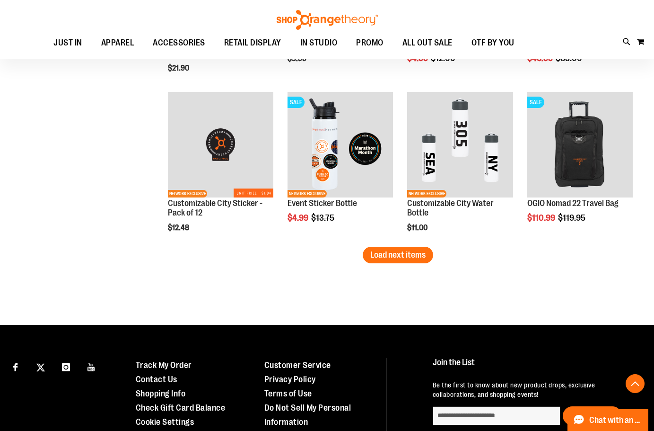
scroll to position [3311, 0]
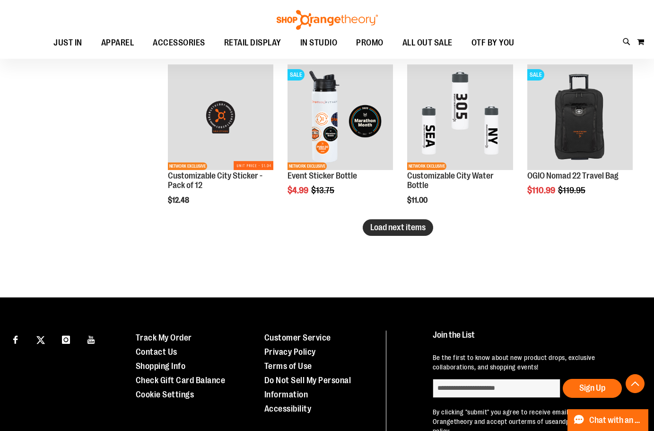
click at [417, 235] on button "Load next items" at bounding box center [398, 227] width 70 height 17
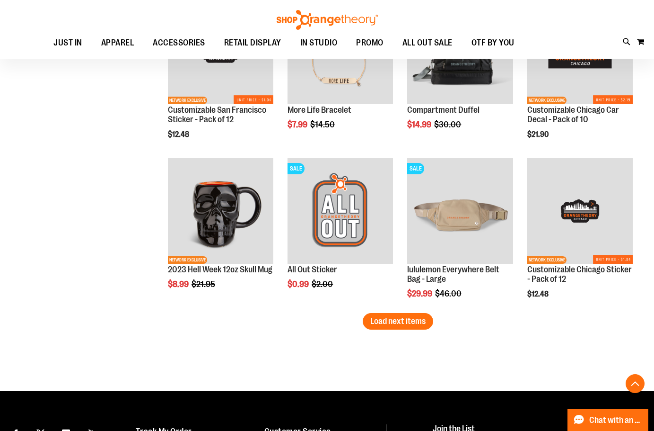
scroll to position [3737, 0]
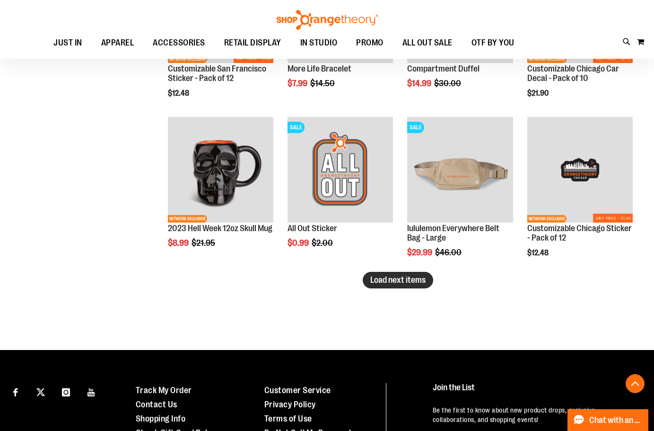
click at [370, 276] on button "Load next items" at bounding box center [398, 280] width 70 height 17
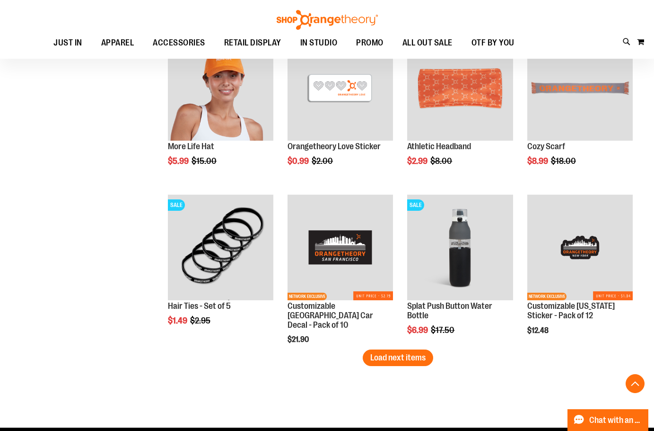
scroll to position [4163, 0]
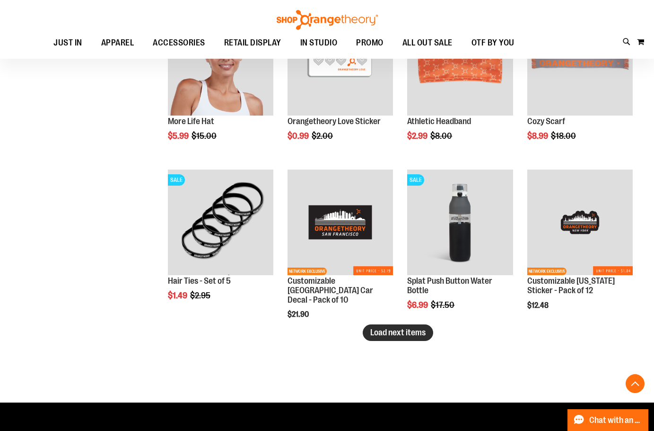
click at [419, 328] on span "Load next items" at bounding box center [397, 331] width 55 height 9
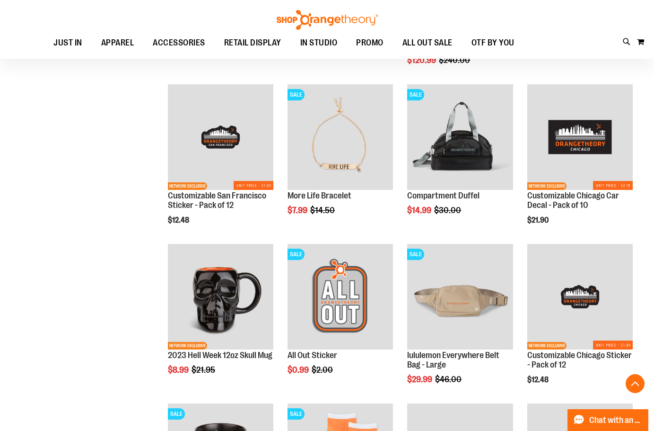
scroll to position [3406, 0]
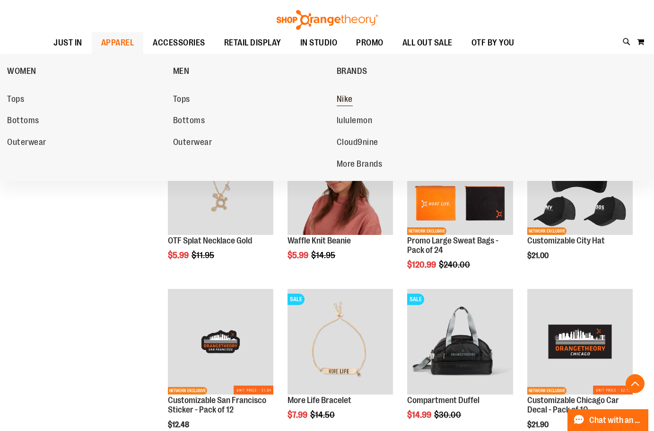
click at [346, 98] on span "Nike" at bounding box center [345, 100] width 16 height 12
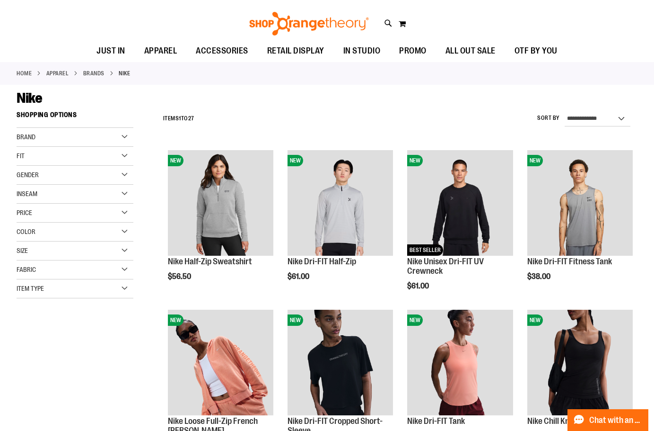
scroll to position [94, 0]
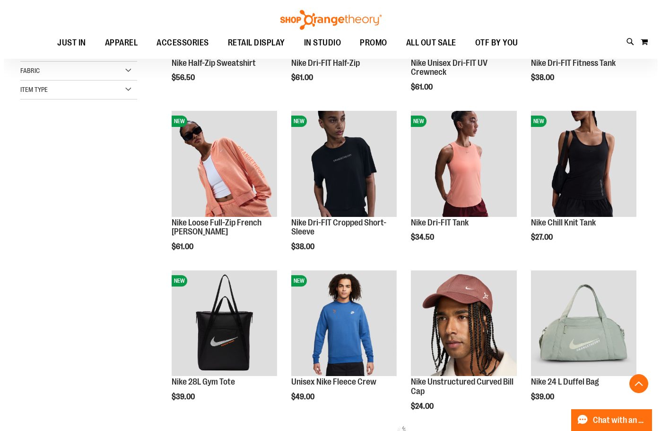
scroll to position [283, 0]
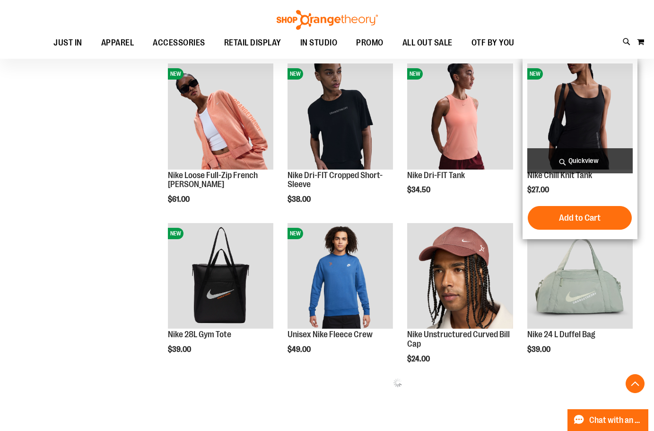
type input "**********"
click at [584, 161] on span "Quickview" at bounding box center [579, 160] width 105 height 25
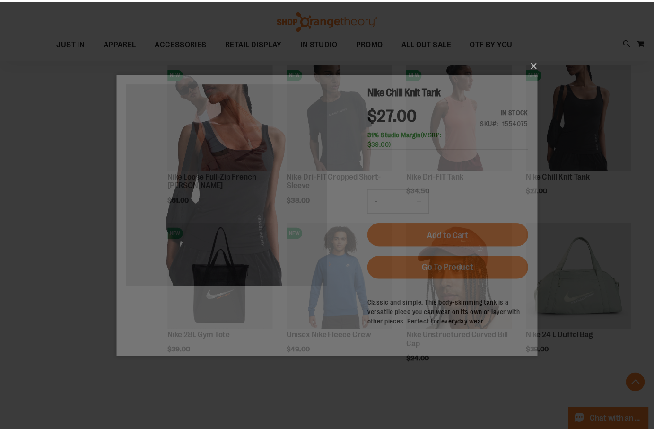
scroll to position [0, 0]
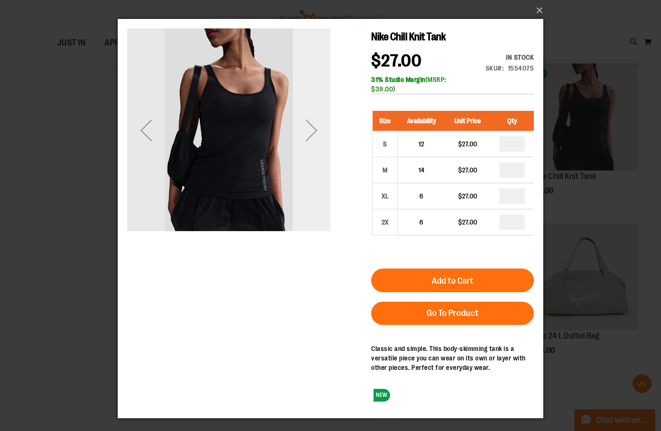
click at [308, 128] on div "Next" at bounding box center [312, 130] width 38 height 38
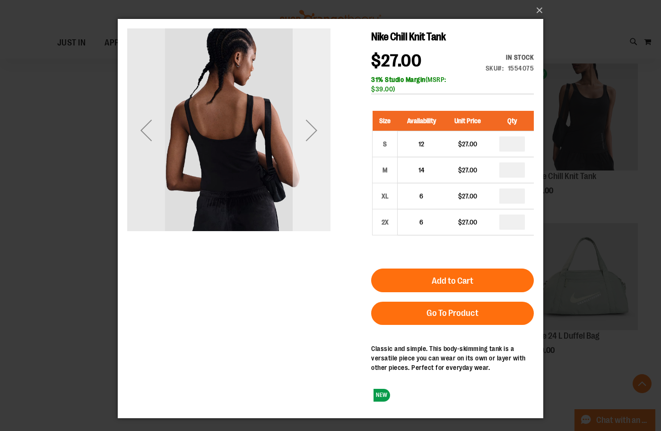
click at [308, 128] on div "Next" at bounding box center [312, 130] width 38 height 38
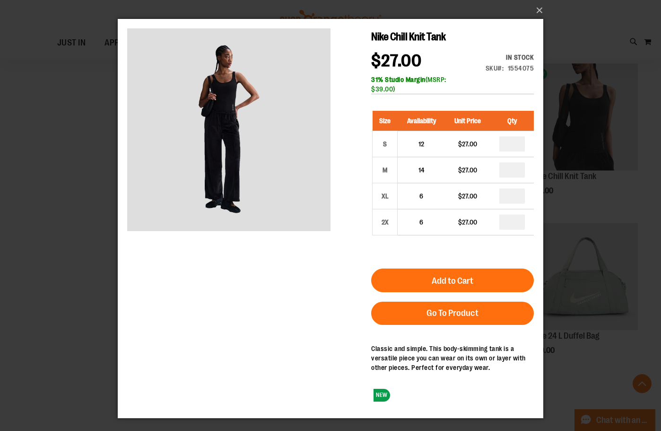
click at [45, 275] on div "×" at bounding box center [330, 215] width 661 height 431
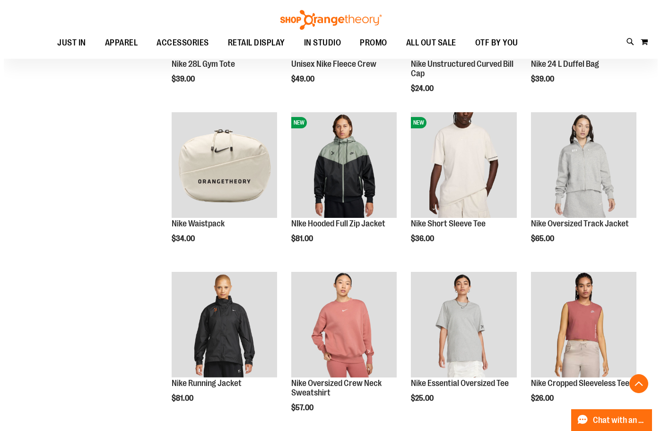
scroll to position [567, 0]
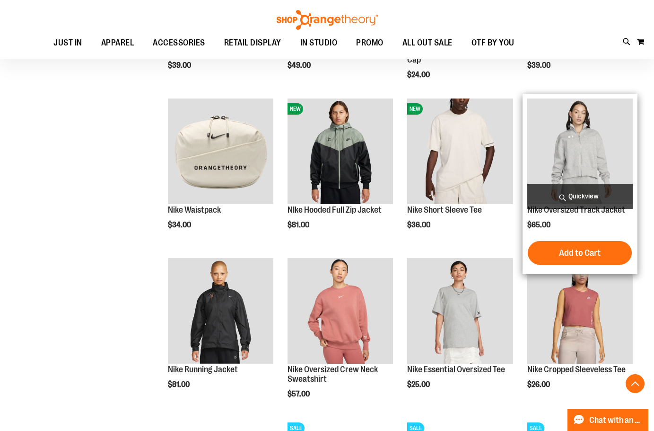
click at [575, 202] on span "Quickview" at bounding box center [579, 196] width 105 height 25
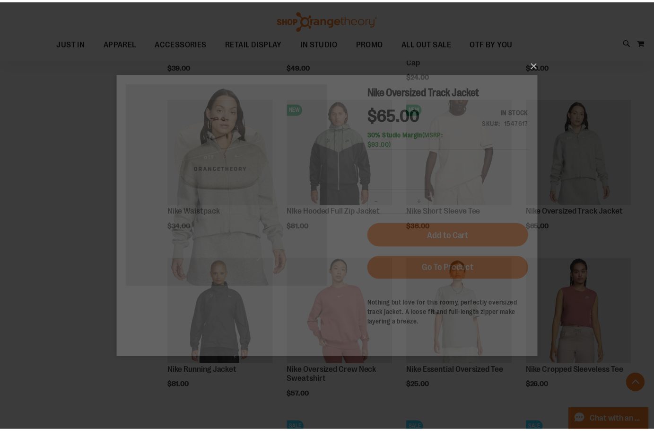
scroll to position [0, 0]
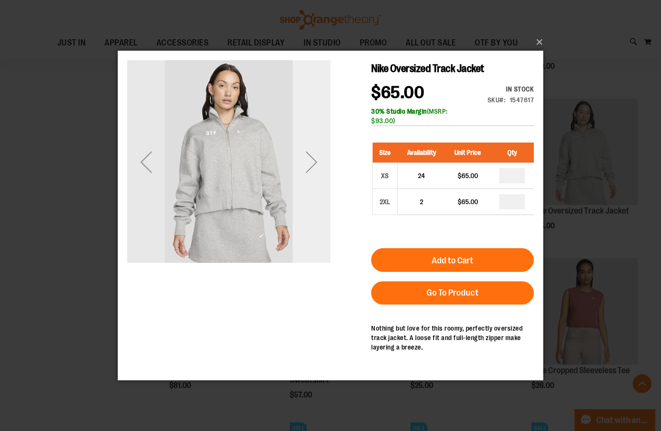
click at [309, 173] on div "Next" at bounding box center [312, 162] width 38 height 38
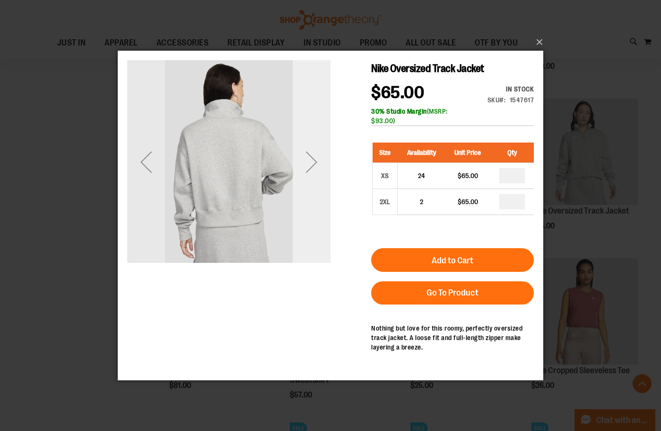
click at [309, 165] on div "Next" at bounding box center [312, 162] width 38 height 38
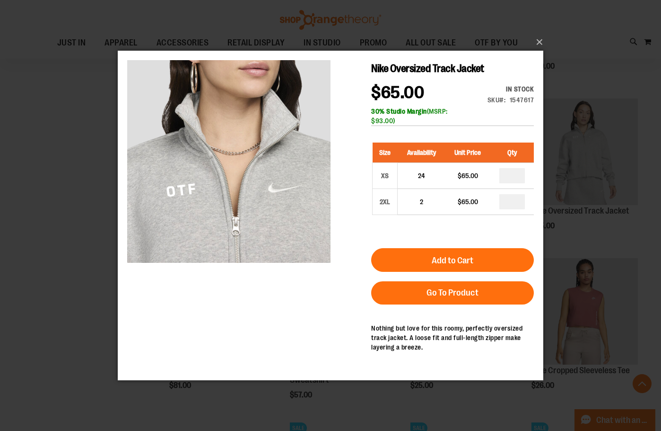
click at [52, 244] on div "×" at bounding box center [330, 215] width 661 height 431
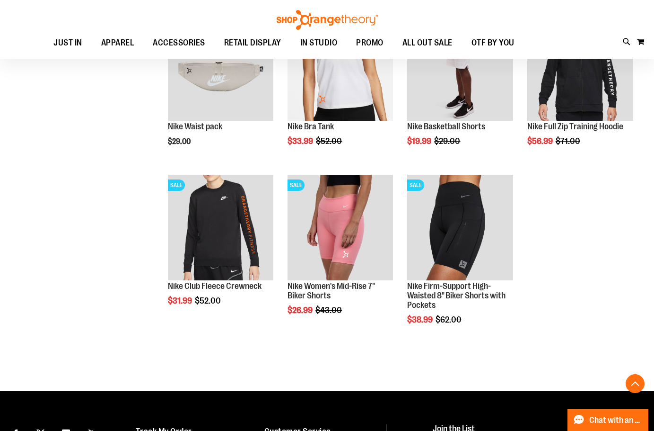
scroll to position [975, 0]
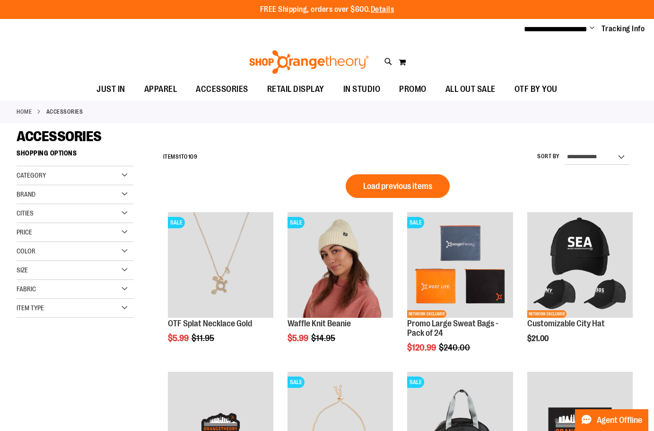
scroll to position [511, 0]
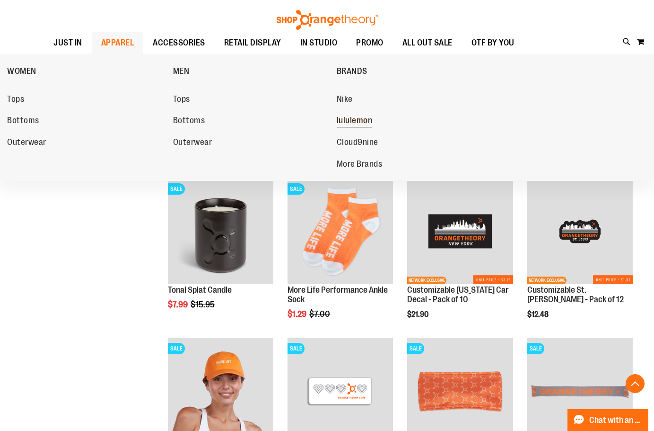
type input "**********"
click at [366, 119] on span "lululemon" at bounding box center [355, 121] width 36 height 12
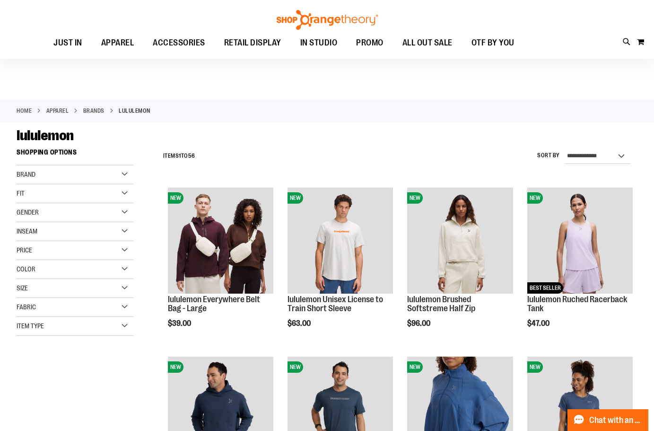
scroll to position [94, 0]
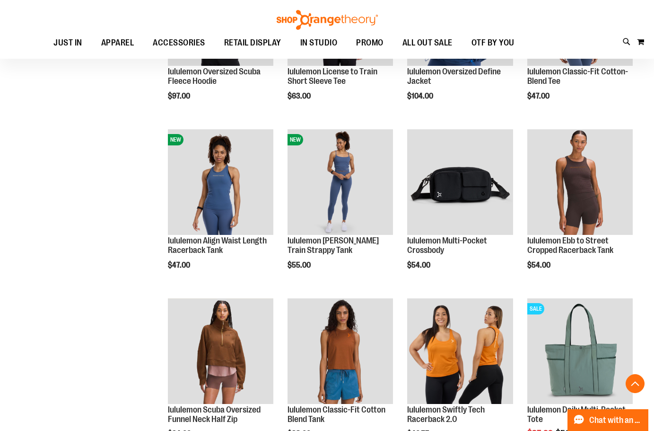
scroll to position [425, 0]
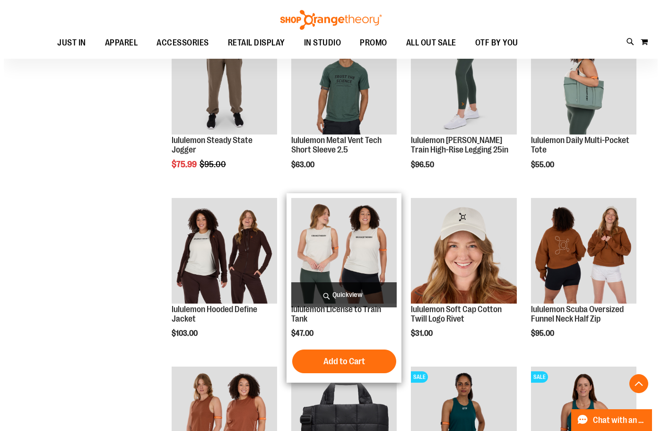
scroll to position [1182, 0]
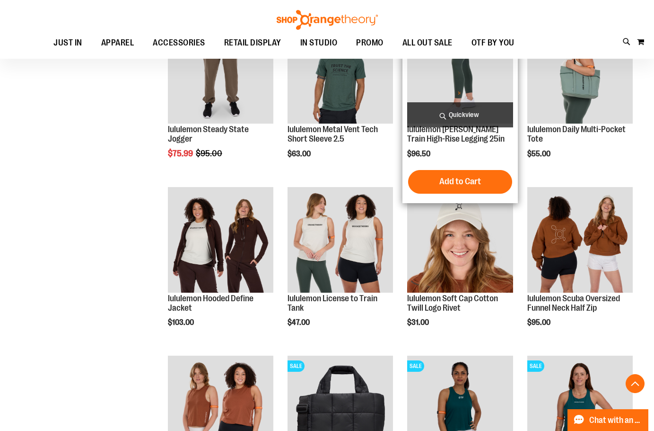
type input "**********"
click at [480, 120] on span "Quickview" at bounding box center [459, 114] width 105 height 25
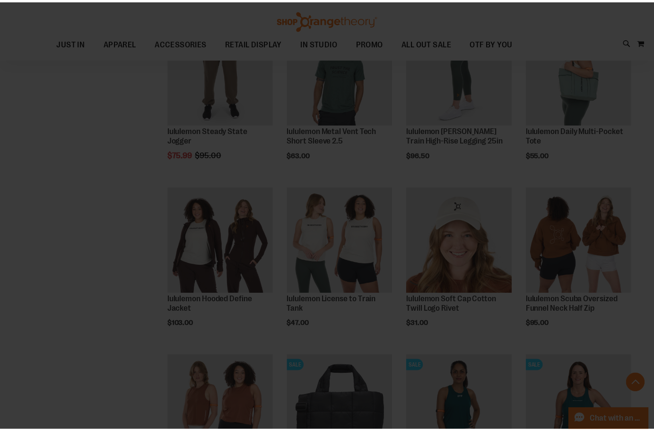
scroll to position [0, 0]
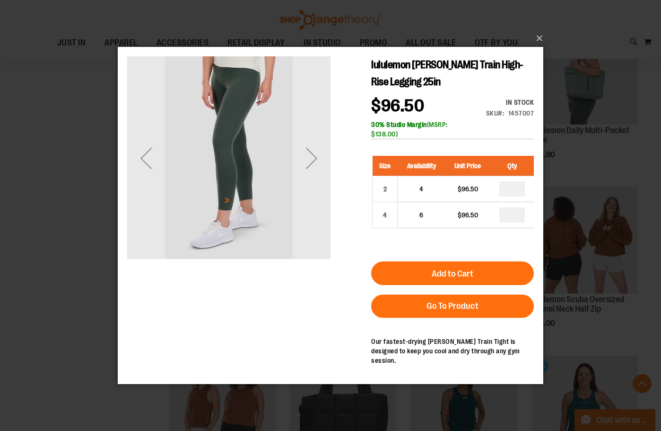
click at [65, 229] on div "×" at bounding box center [330, 215] width 661 height 431
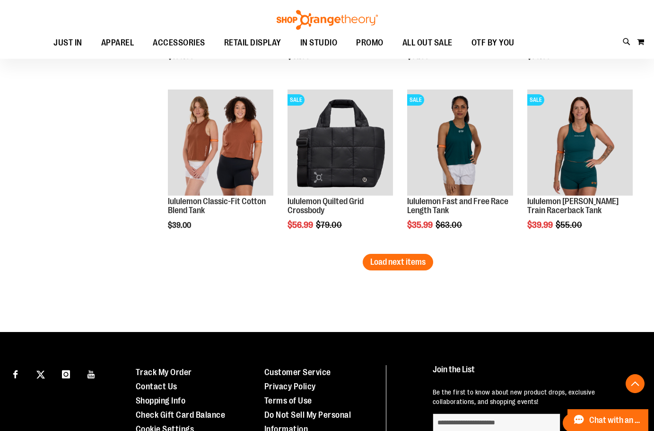
scroll to position [1466, 0]
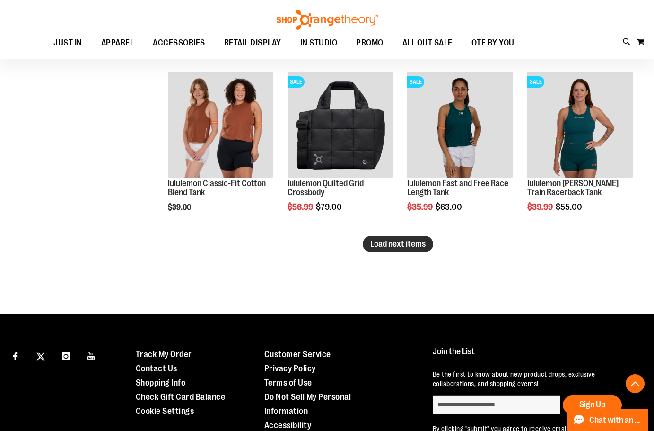
click at [393, 249] on button "Load next items" at bounding box center [398, 244] width 70 height 17
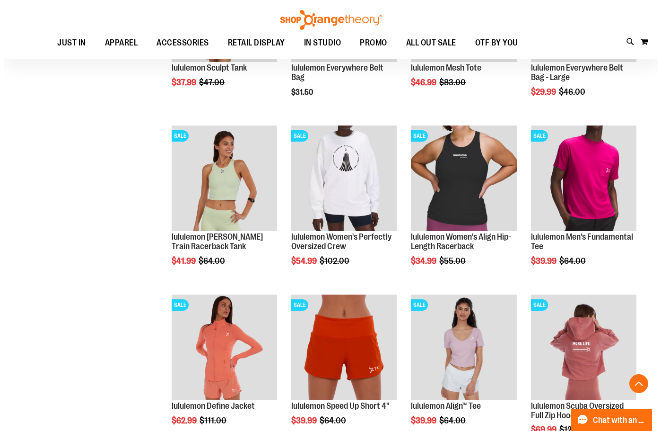
scroll to position [1797, 0]
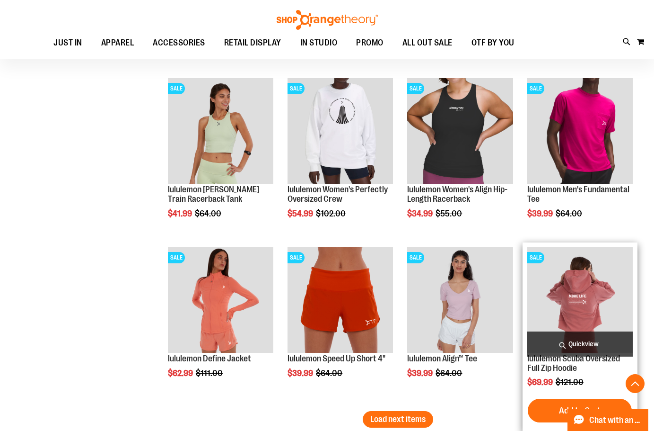
click at [578, 336] on span "Quickview" at bounding box center [579, 343] width 105 height 25
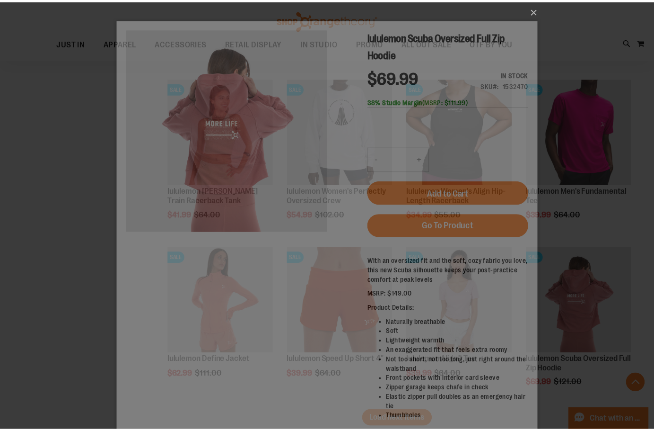
scroll to position [0, 0]
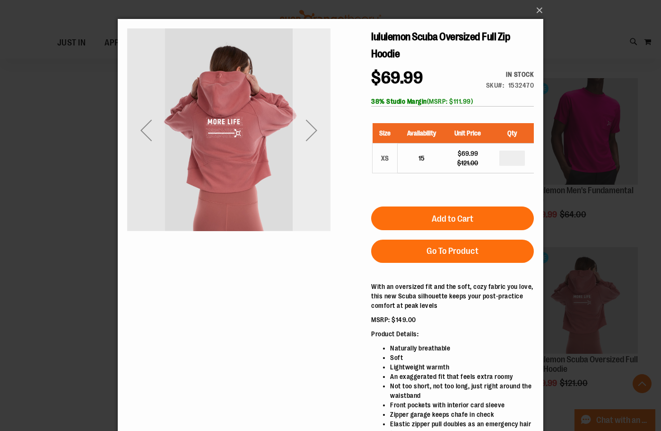
click at [303, 138] on div "Next" at bounding box center [312, 130] width 38 height 38
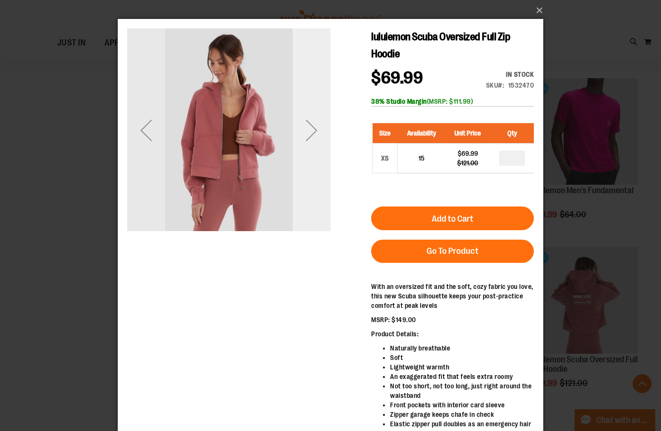
click at [306, 137] on div "Next" at bounding box center [312, 130] width 38 height 38
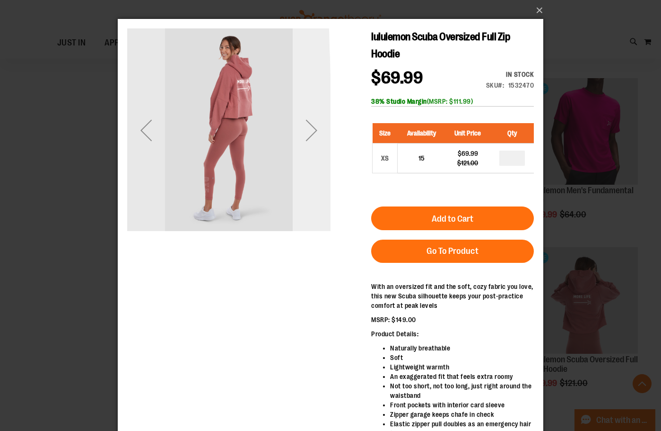
click at [306, 137] on div "Next" at bounding box center [312, 130] width 38 height 38
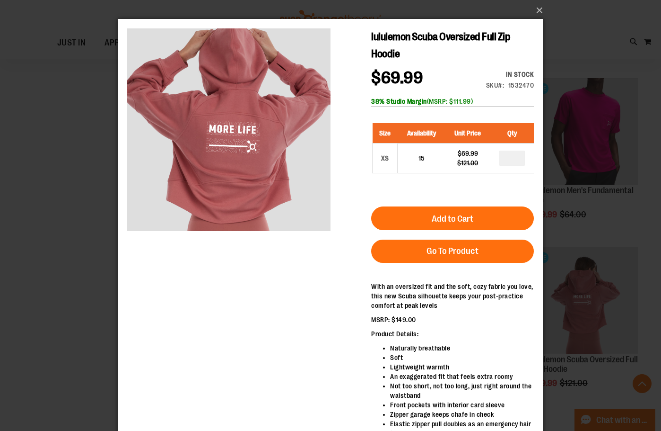
click at [111, 238] on div "×" at bounding box center [330, 215] width 661 height 431
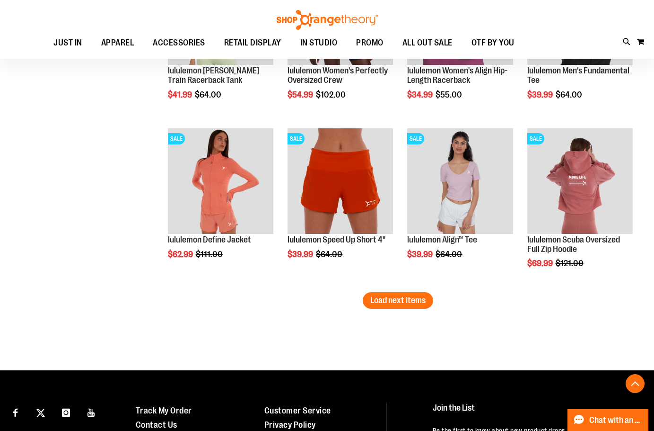
scroll to position [1939, 0]
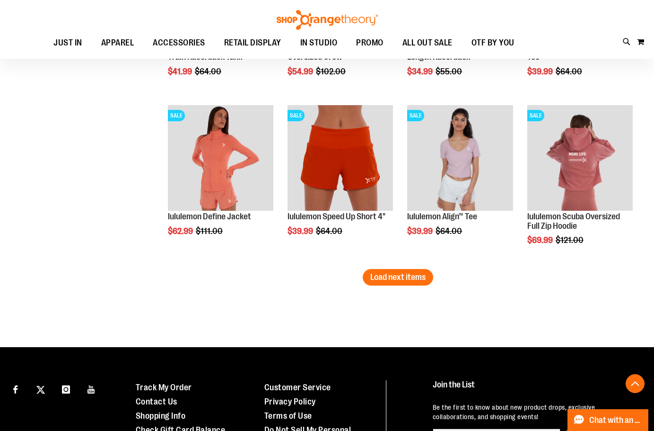
click at [420, 268] on li "SALE lululemon Align™ Tee $39.99 Regular Price $64.00 Quickview Add to Cart In …" at bounding box center [460, 184] width 115 height 169
click at [421, 275] on span "Load next items" at bounding box center [397, 276] width 55 height 9
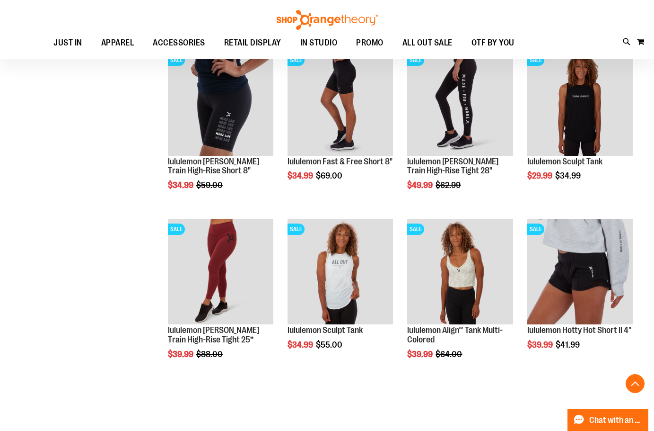
scroll to position [2223, 0]
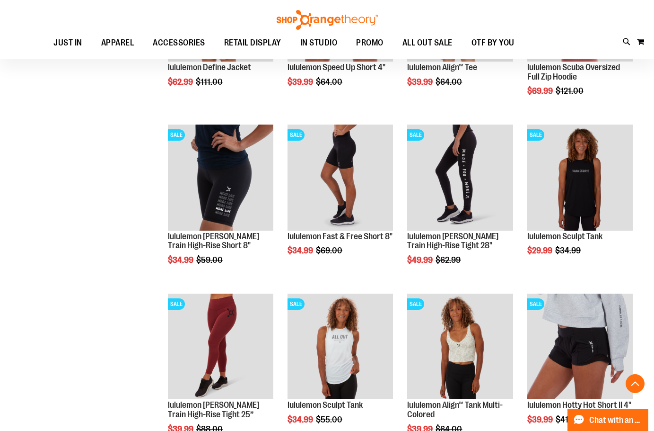
scroll to position [1750, 0]
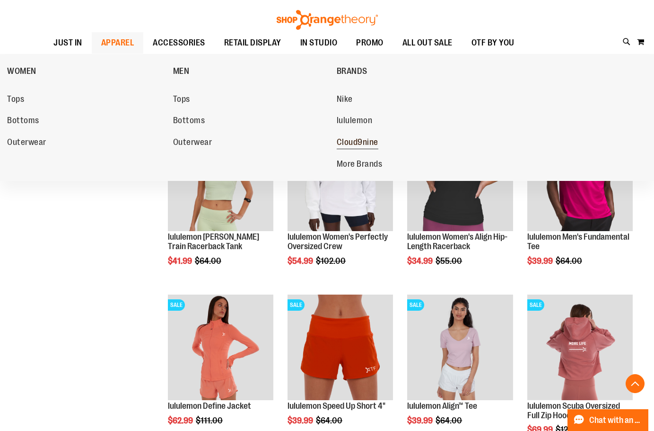
click at [353, 143] on span "Cloud9nine" at bounding box center [358, 143] width 42 height 12
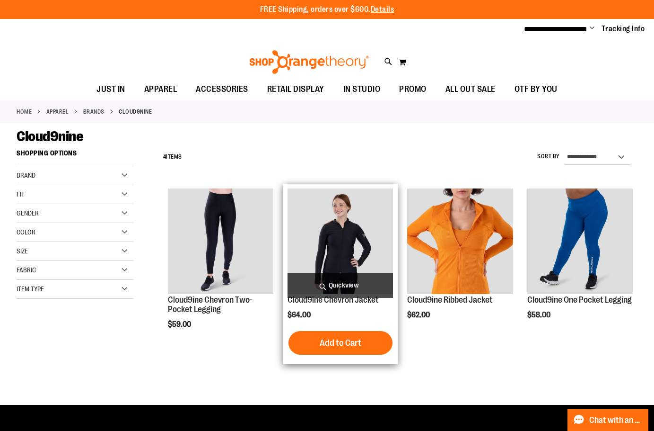
type input "**********"
click at [358, 289] on span "Quickview" at bounding box center [340, 285] width 105 height 25
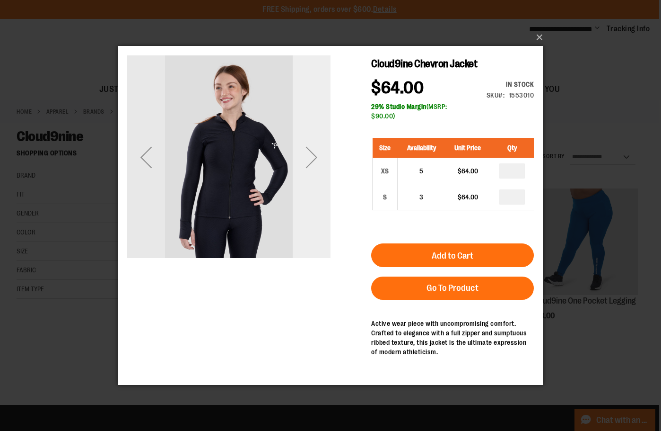
click at [309, 153] on div "Next" at bounding box center [312, 157] width 38 height 38
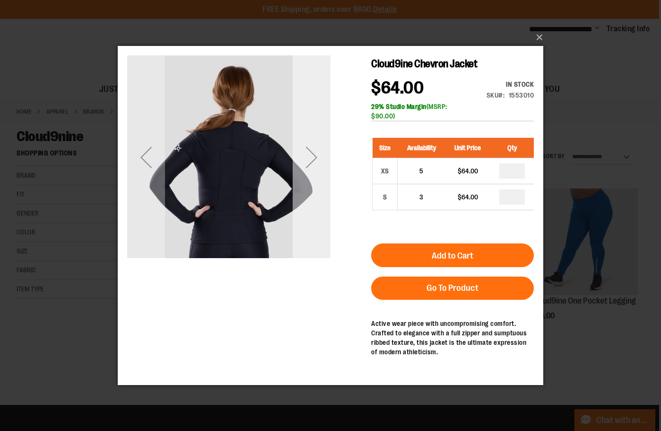
click at [309, 154] on div "Next" at bounding box center [312, 157] width 38 height 38
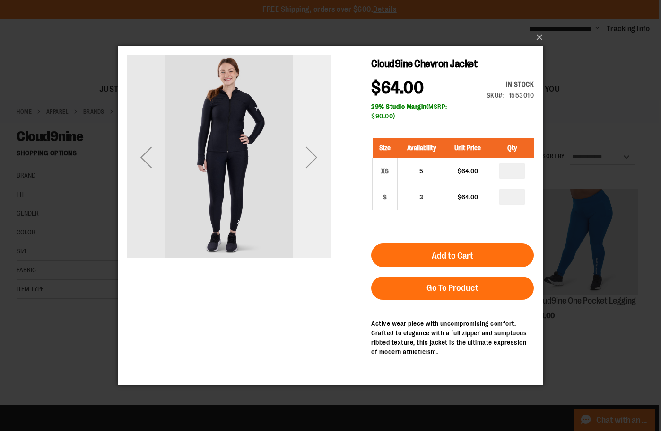
click at [309, 154] on div "Next" at bounding box center [312, 157] width 38 height 38
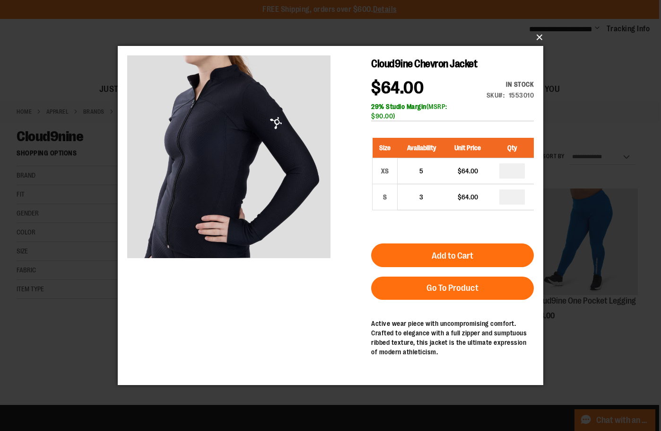
click at [541, 36] on button "×" at bounding box center [334, 37] width 426 height 21
